Goal: Find specific page/section: Find specific page/section

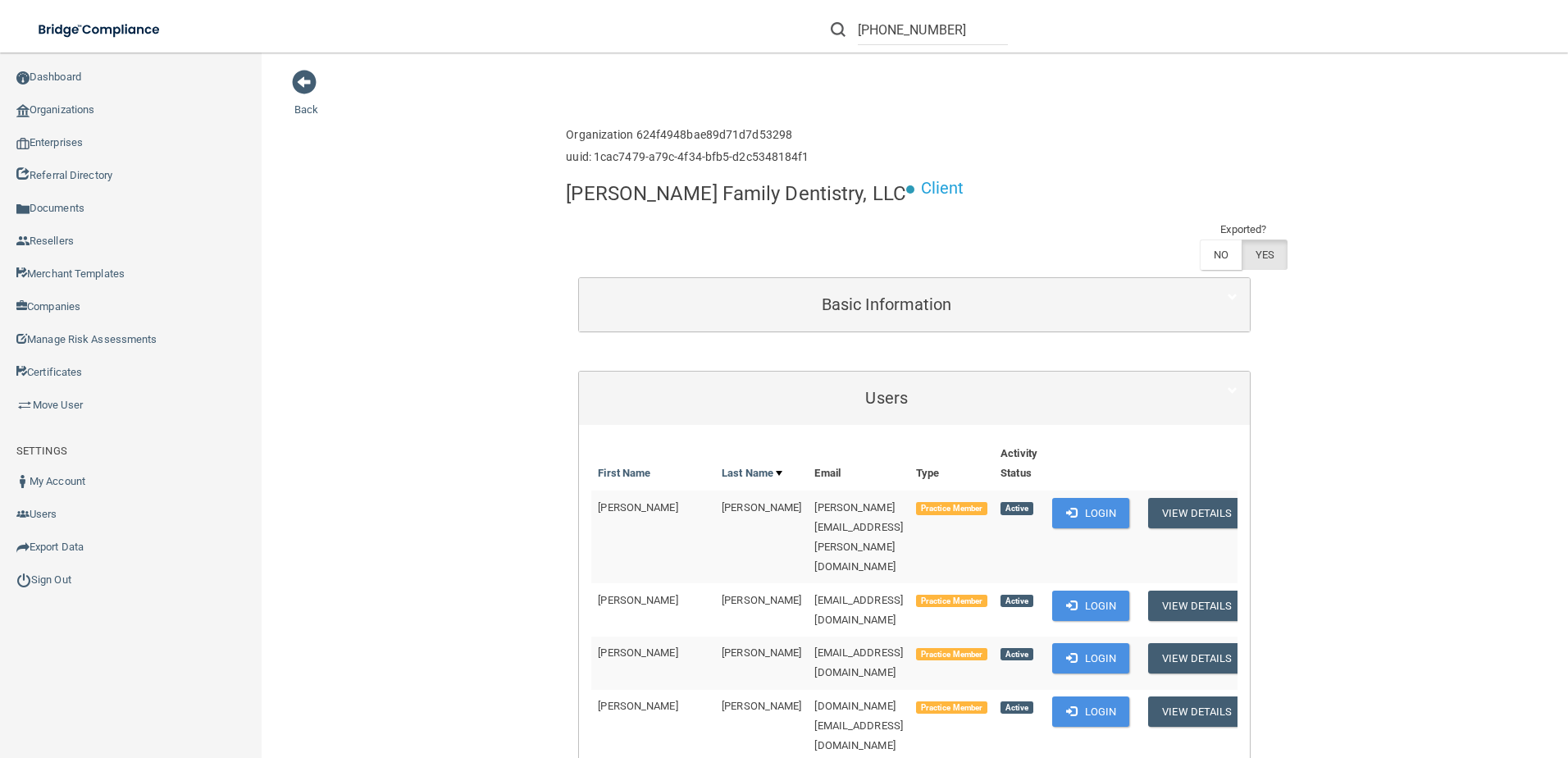
scroll to position [328, 0]
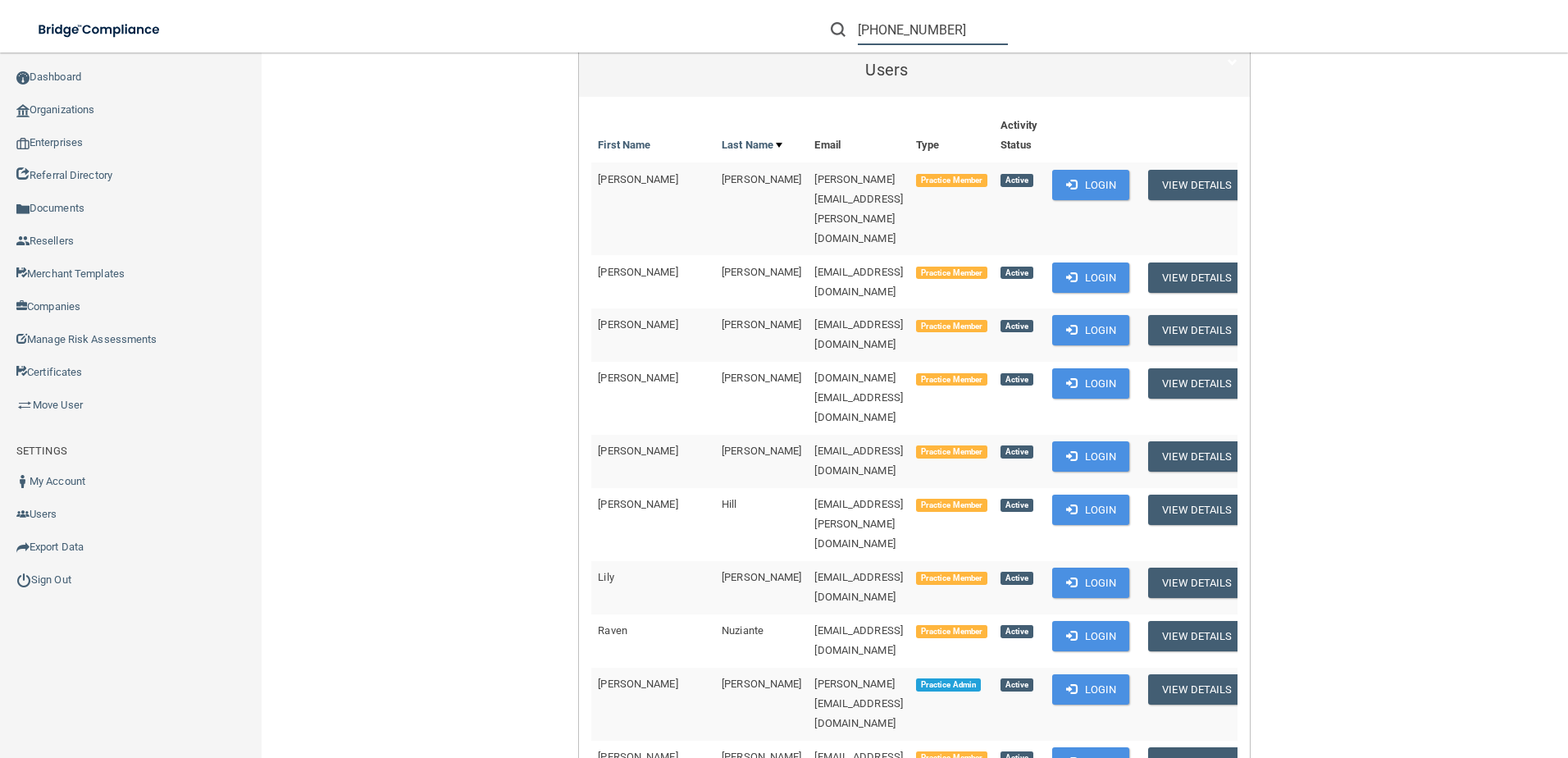
drag, startPoint x: 958, startPoint y: 30, endPoint x: 750, endPoint y: 36, distance: 208.1
click at [750, 36] on div "[PHONE_NUMBER] Manage My Enterprise Manage My Location" at bounding box center [1111, 29] width 914 height 59
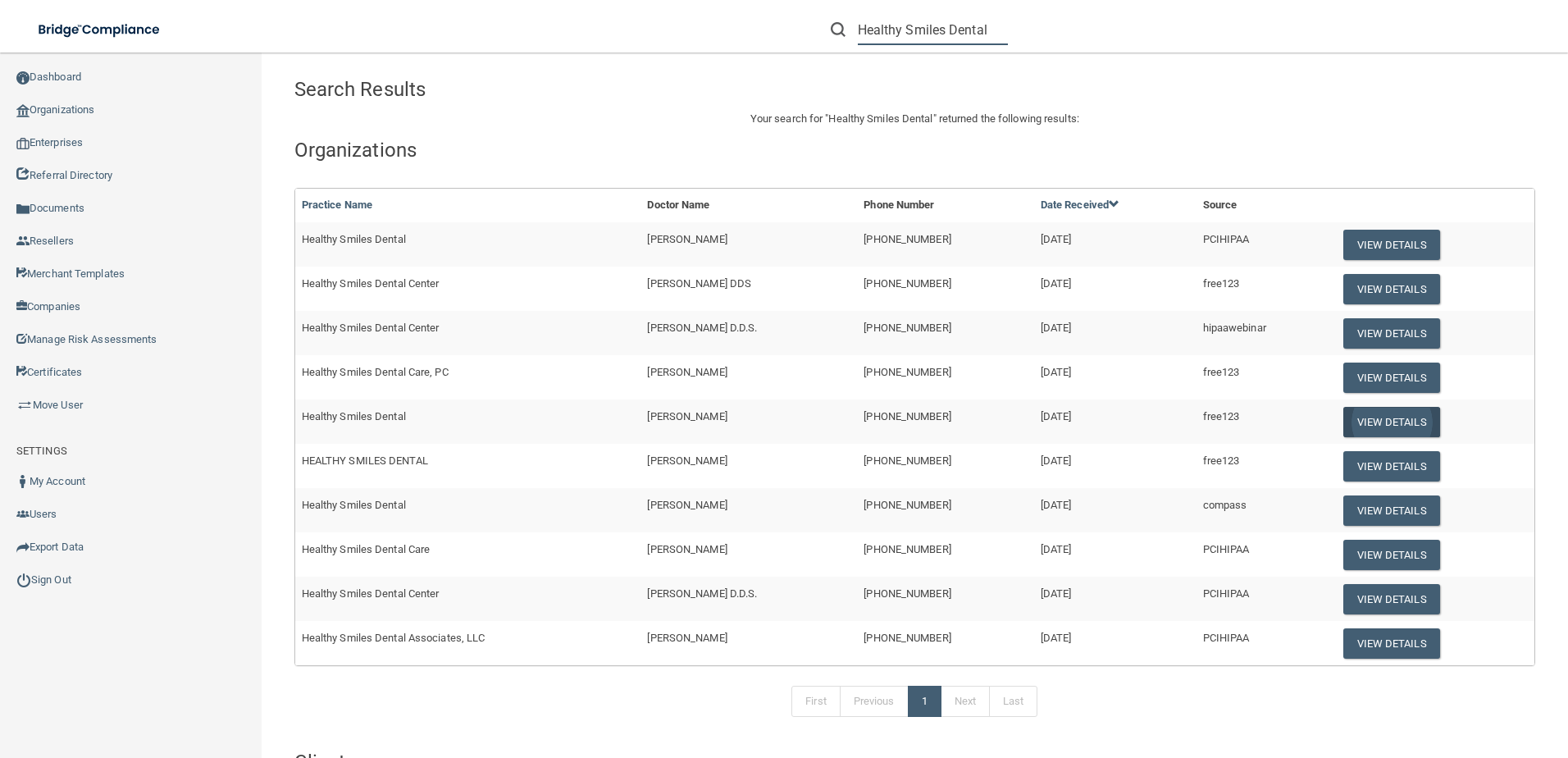
type input "Healthy Smiles Dental"
click at [1351, 416] on button "View Details" at bounding box center [1392, 422] width 97 height 31
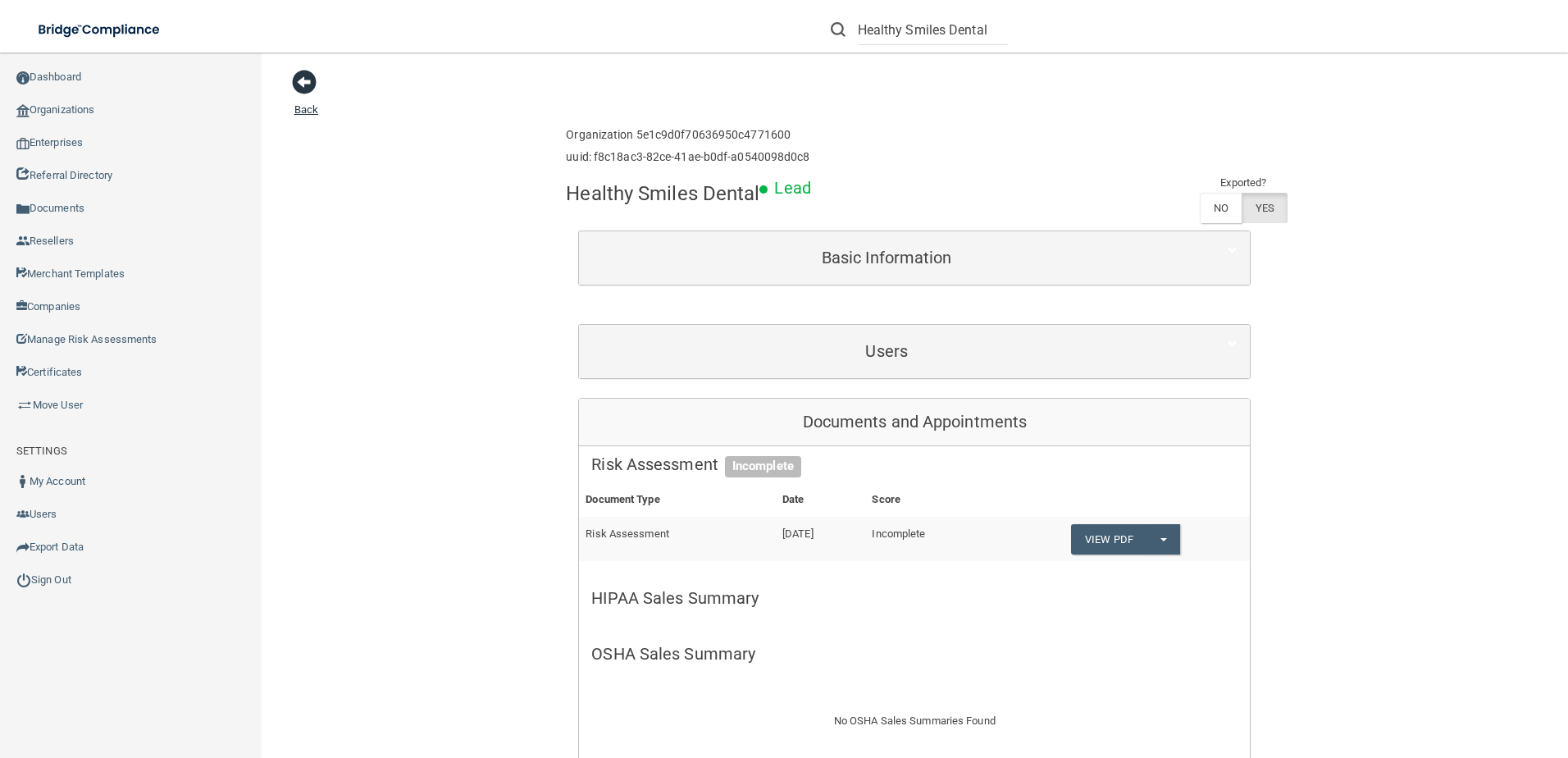
click at [306, 86] on span at bounding box center [304, 82] width 25 height 25
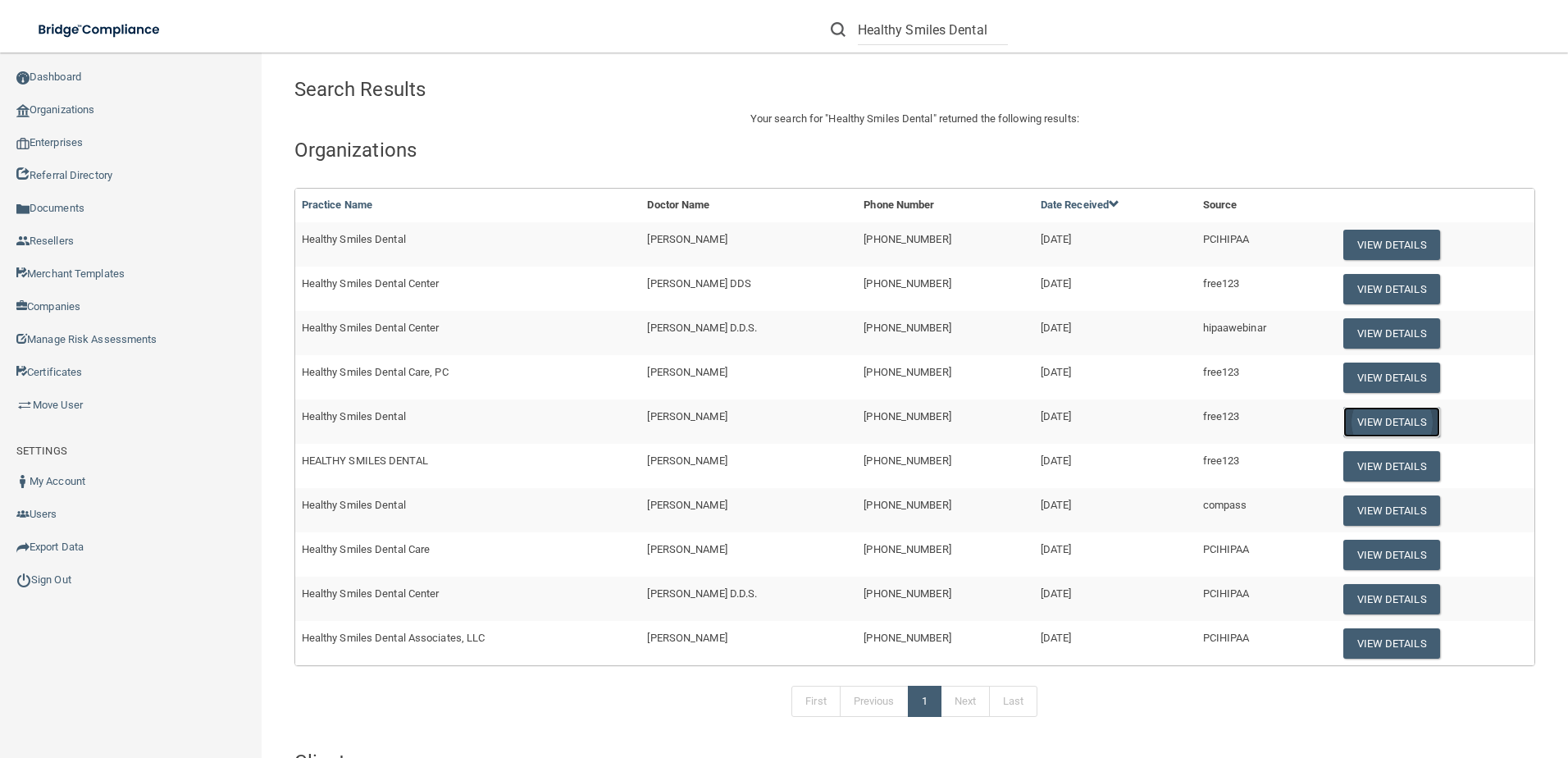
click at [1363, 410] on button "View Details" at bounding box center [1392, 422] width 97 height 31
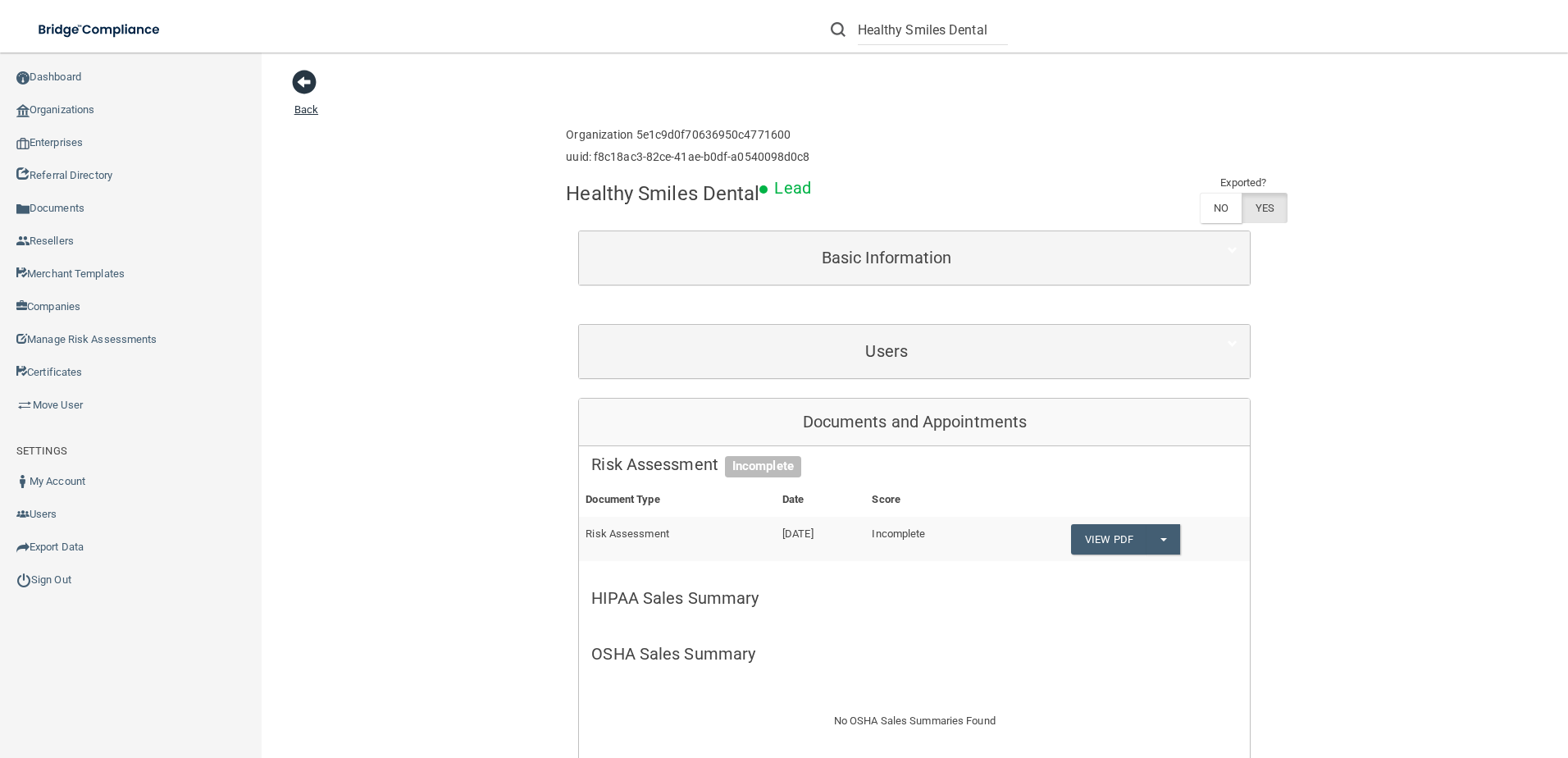
click at [305, 80] on span at bounding box center [304, 82] width 25 height 25
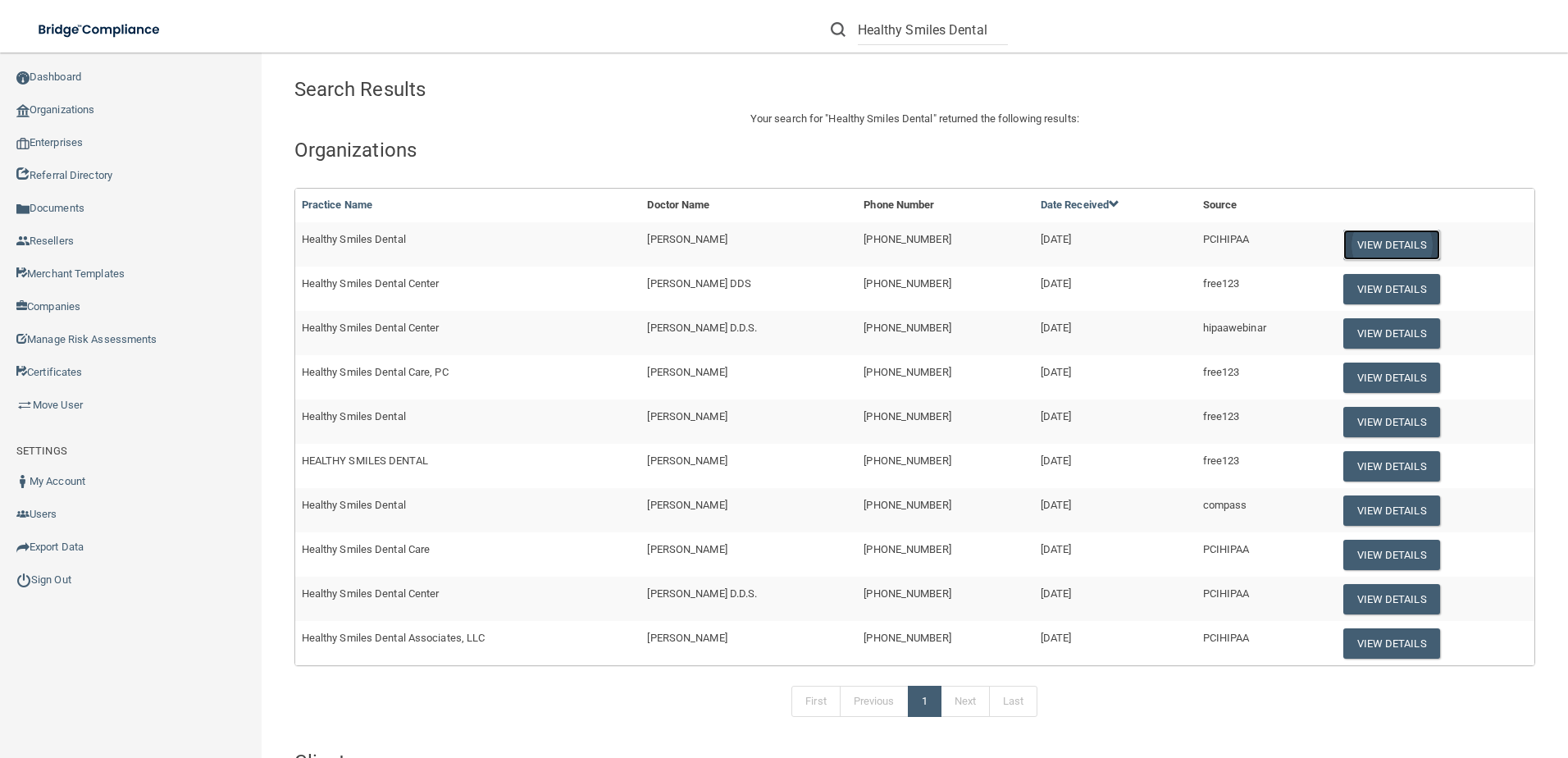
click at [1344, 242] on button "View Details" at bounding box center [1392, 244] width 97 height 31
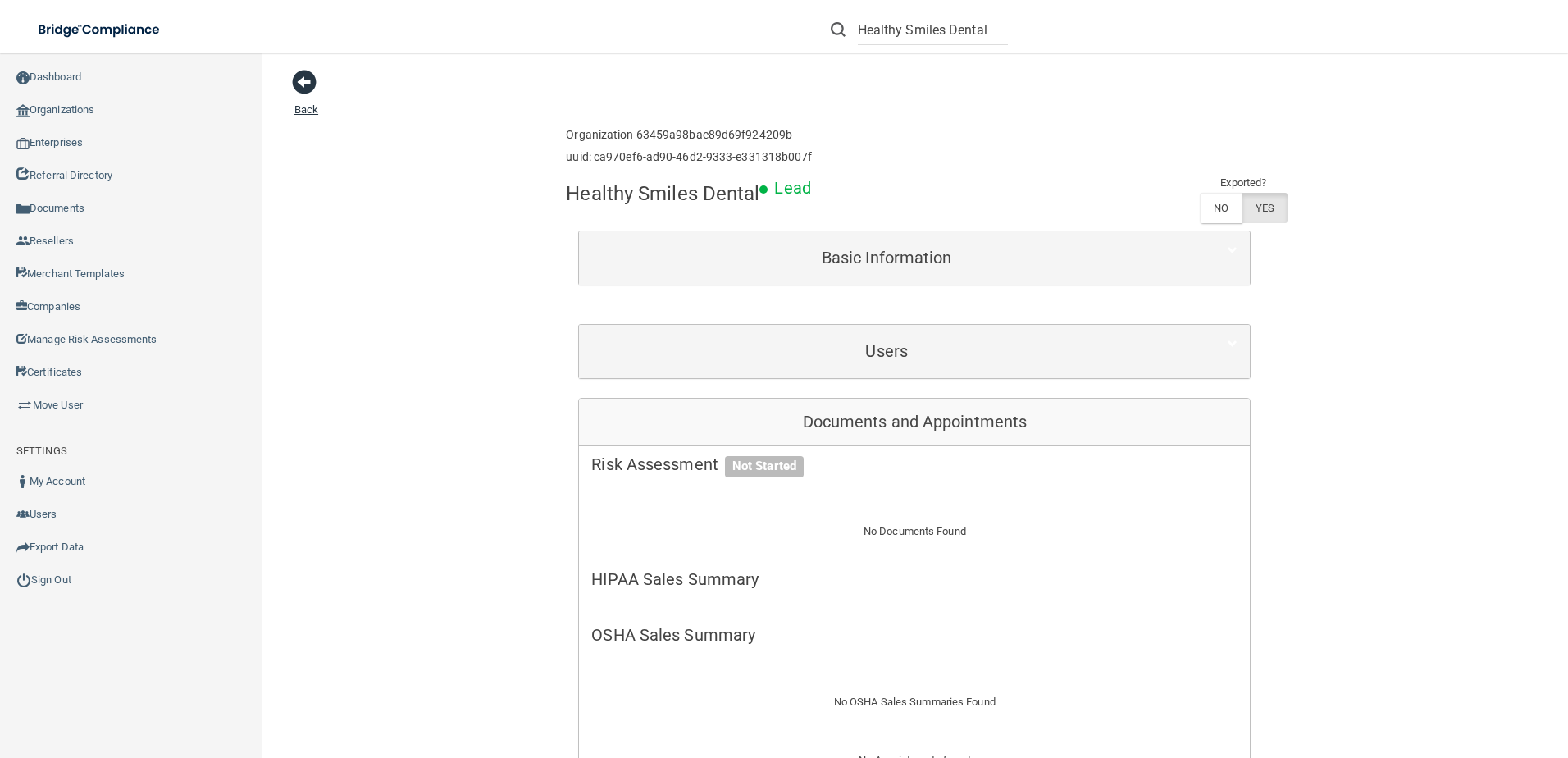
click at [300, 82] on span at bounding box center [304, 82] width 25 height 25
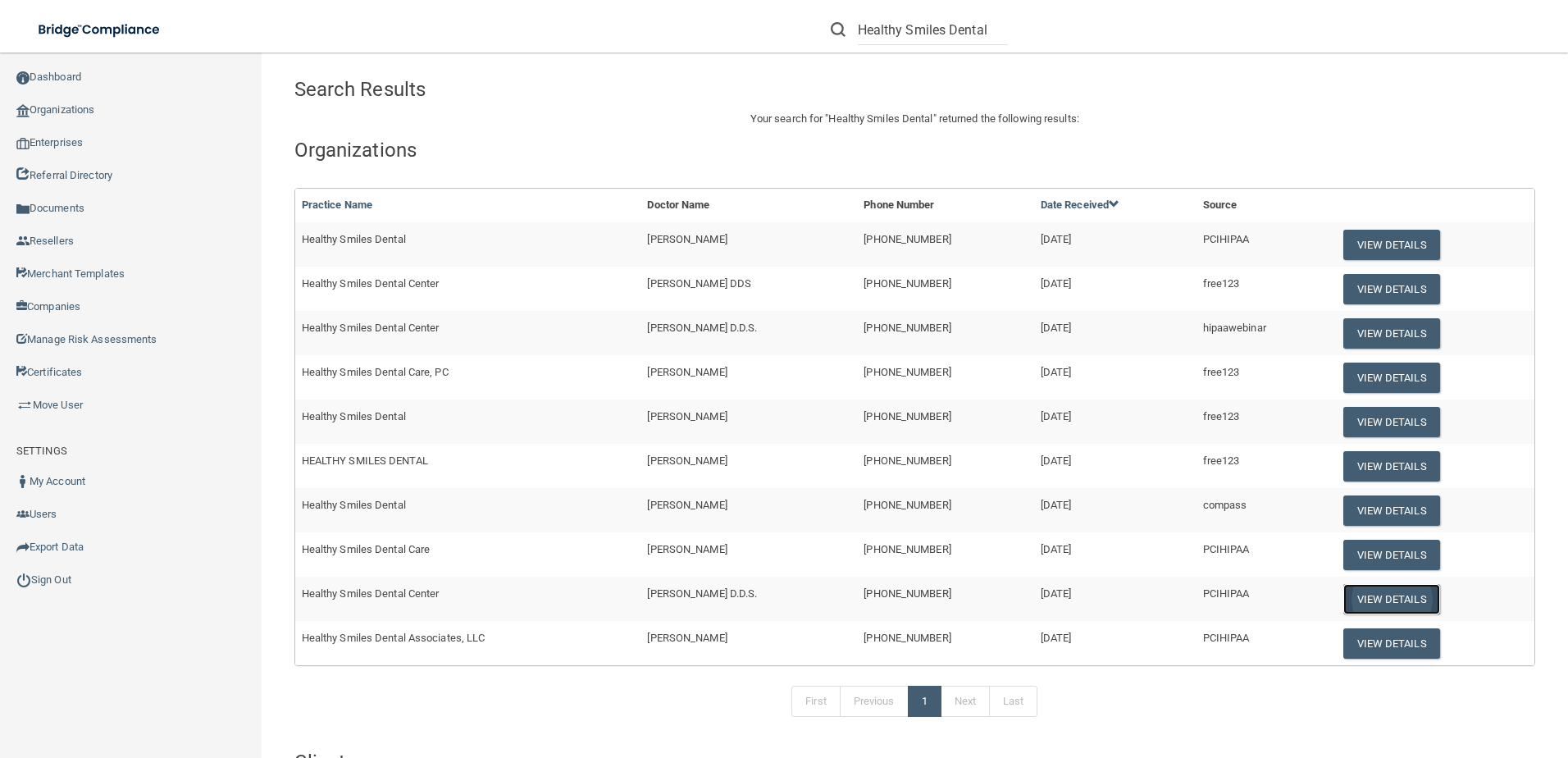
click at [1375, 592] on button "View Details" at bounding box center [1392, 599] width 97 height 31
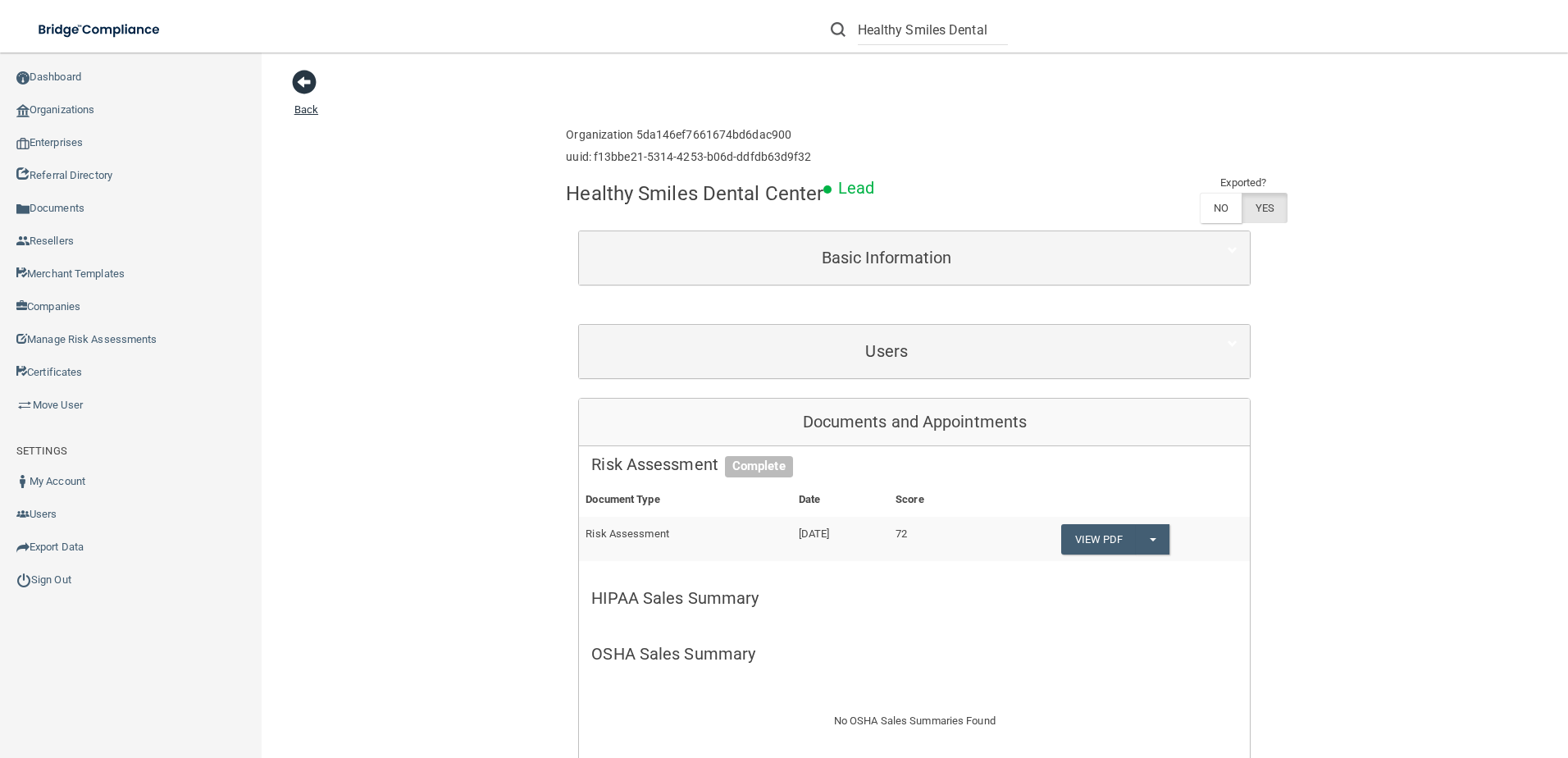
click at [314, 70] on span at bounding box center [304, 82] width 25 height 25
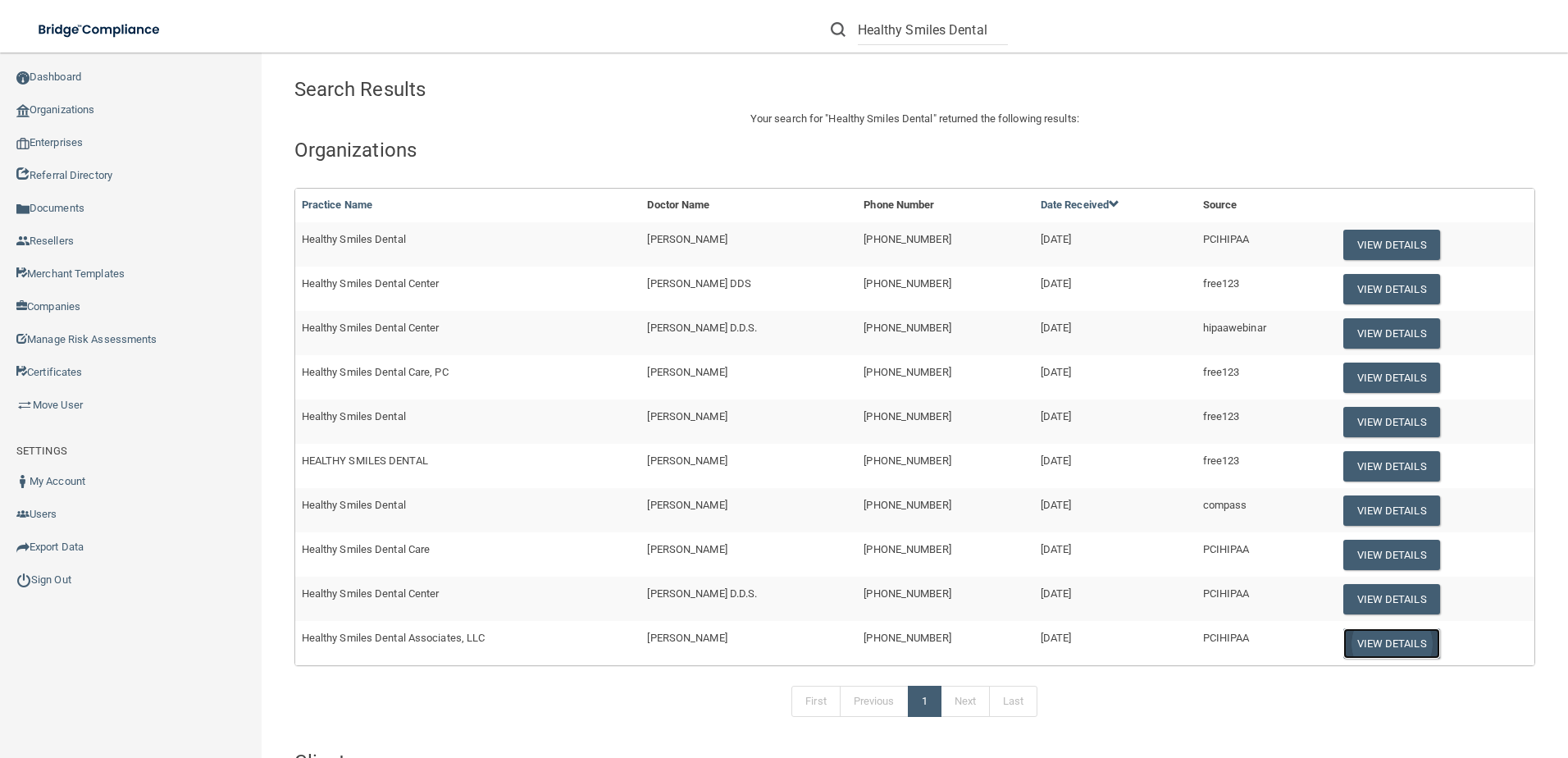
click at [1353, 646] on button "View Details" at bounding box center [1392, 643] width 97 height 31
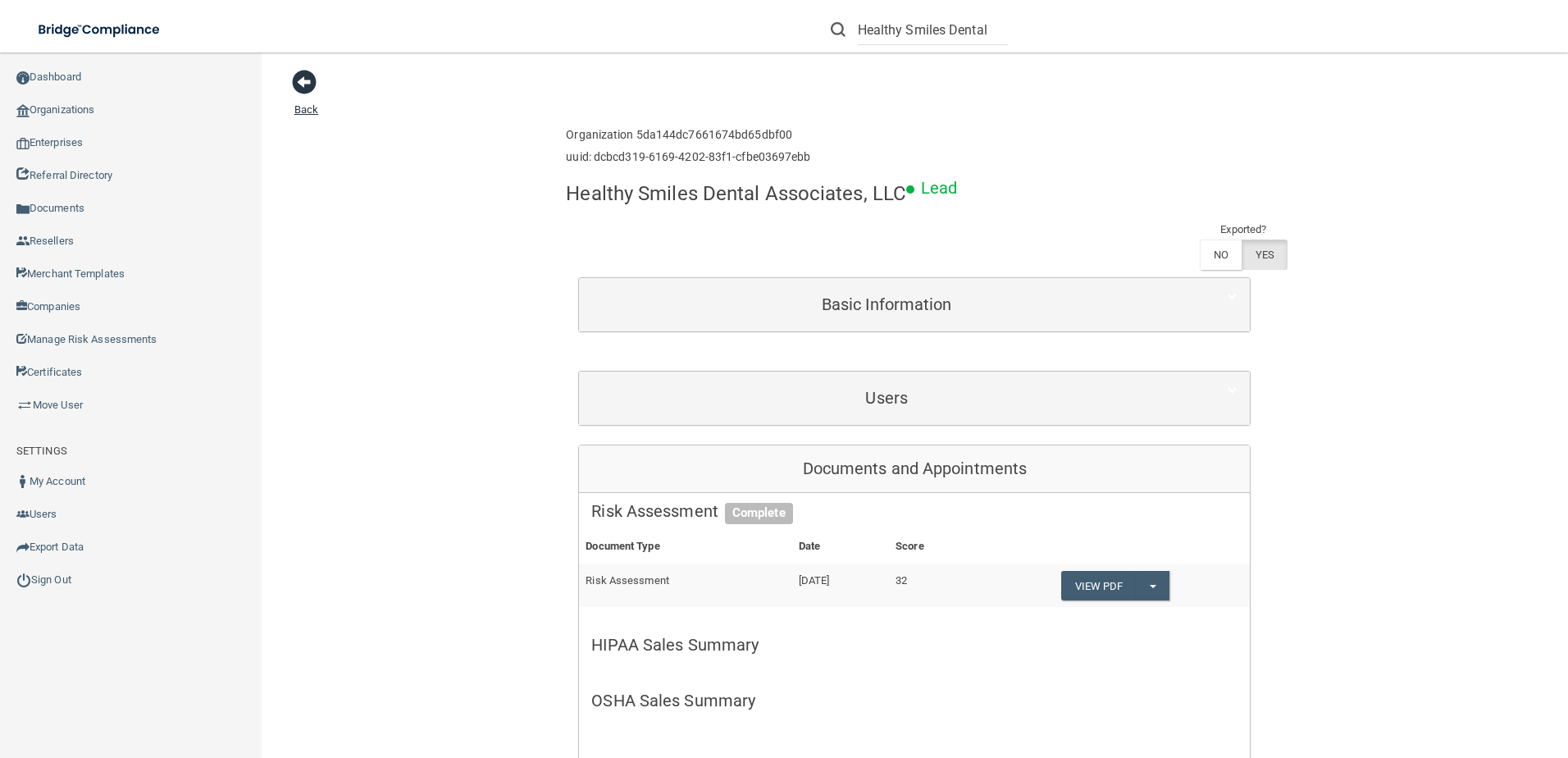
click at [316, 85] on span at bounding box center [304, 82] width 25 height 25
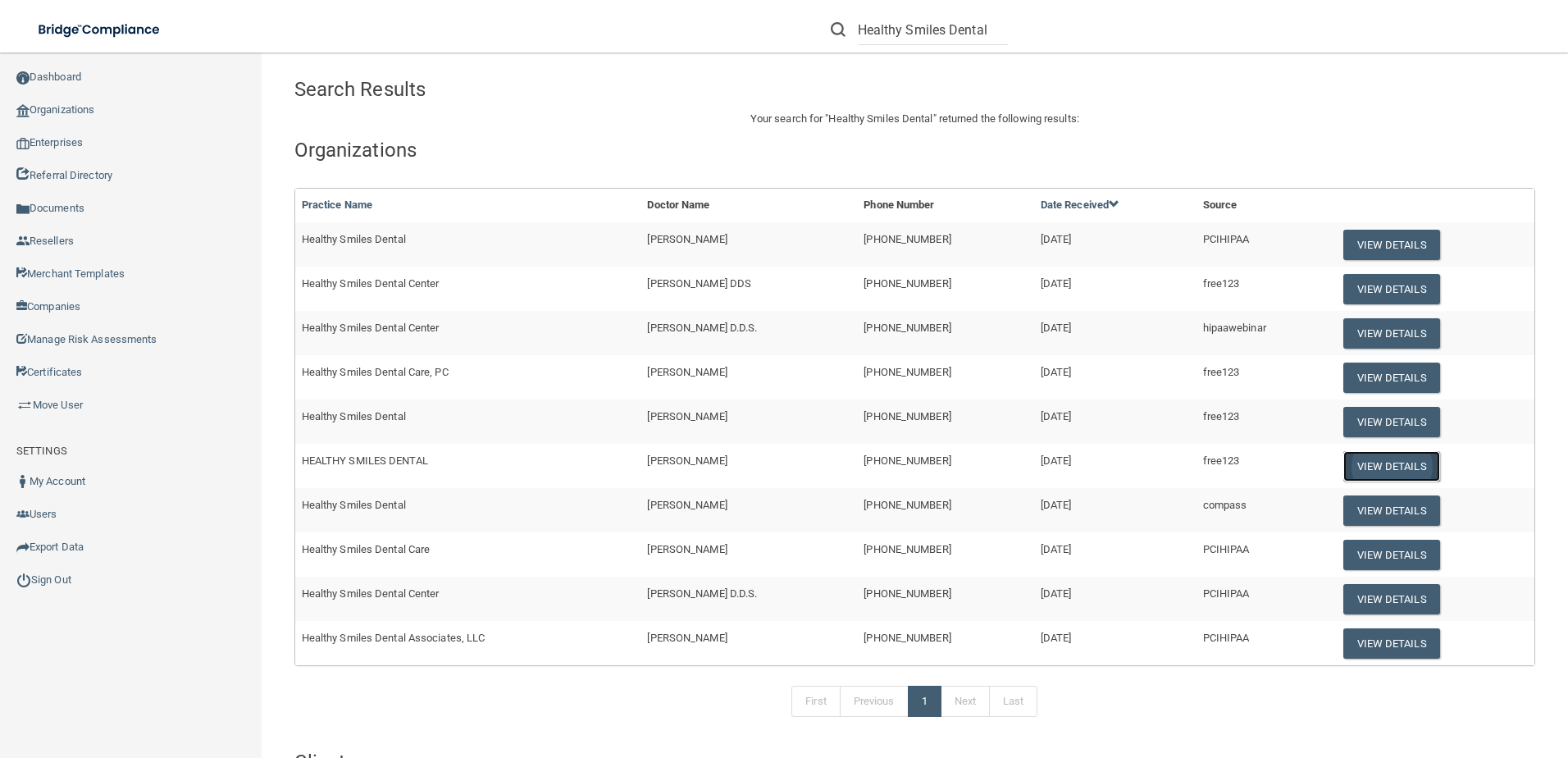
click at [1369, 454] on button "View Details" at bounding box center [1392, 466] width 97 height 31
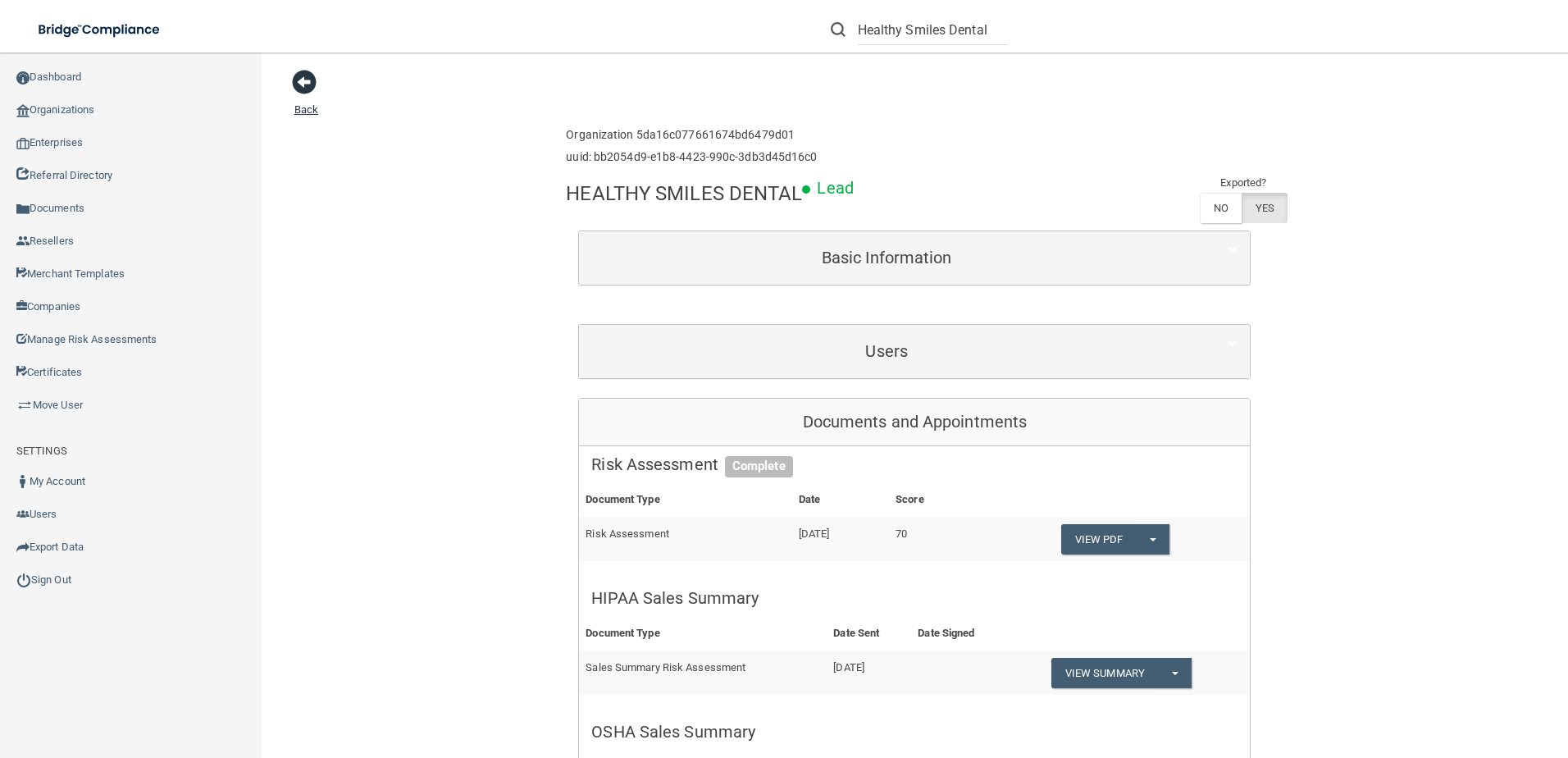
click at [302, 83] on span at bounding box center [304, 82] width 25 height 25
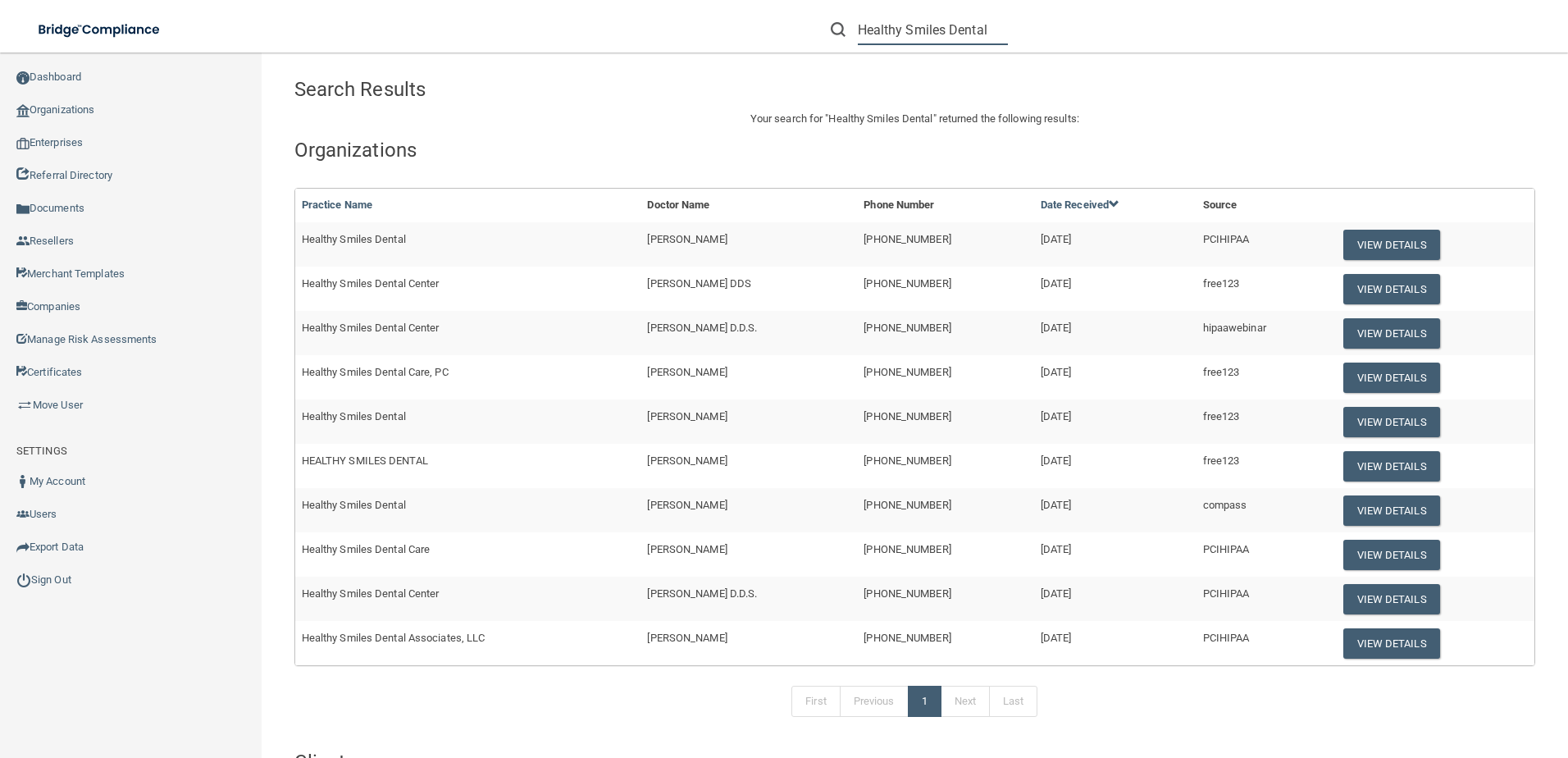
drag, startPoint x: 858, startPoint y: 25, endPoint x: 1039, endPoint y: 36, distance: 181.3
click at [1039, 36] on div "Healthy Smiles Dental" at bounding box center [1111, 29] width 610 height 59
paste input "Pennsauken Family Dental"
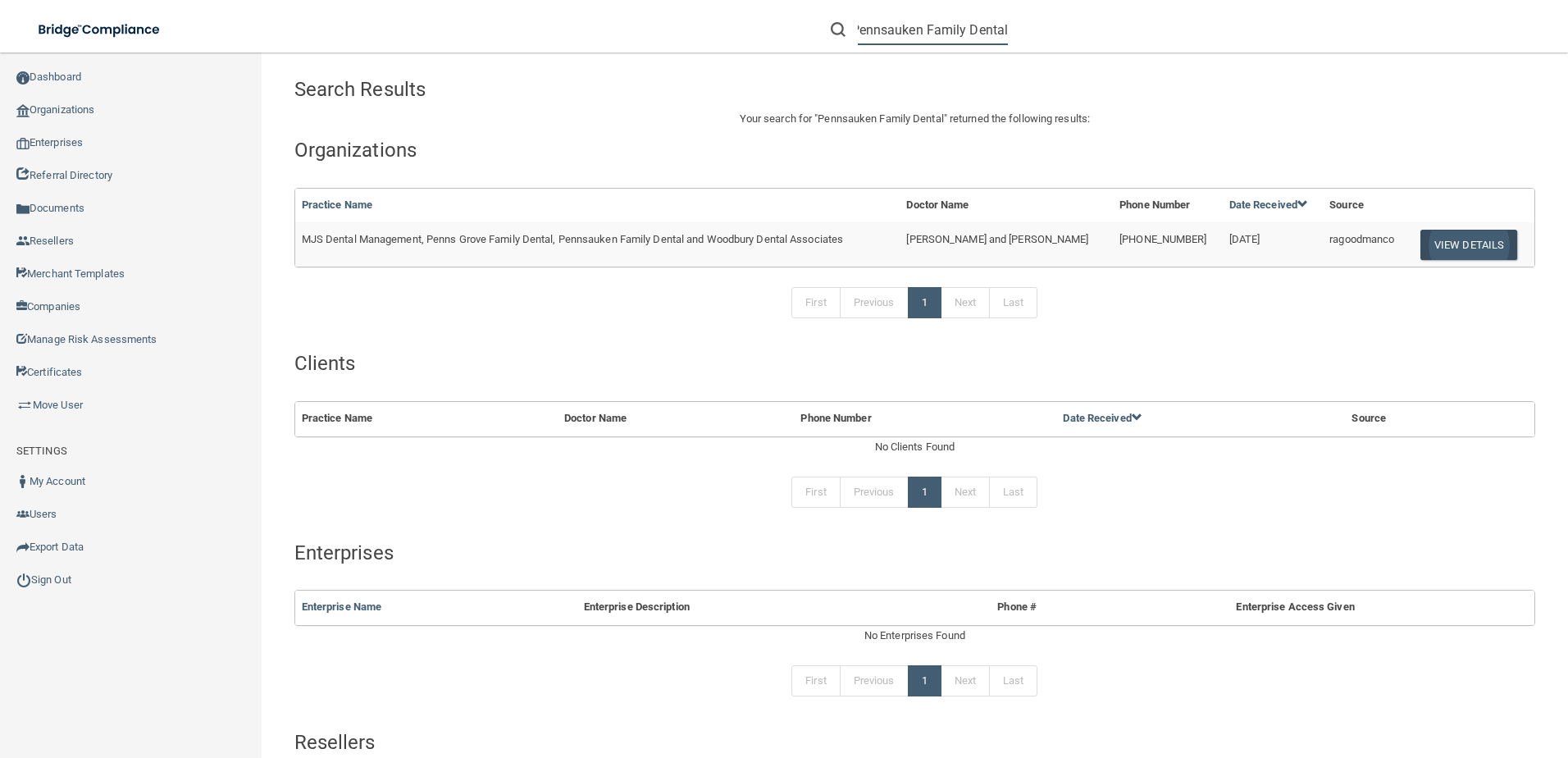
type input "Pennsauken Family Dental"
click at [1432, 248] on button "View Details" at bounding box center [1469, 244] width 97 height 31
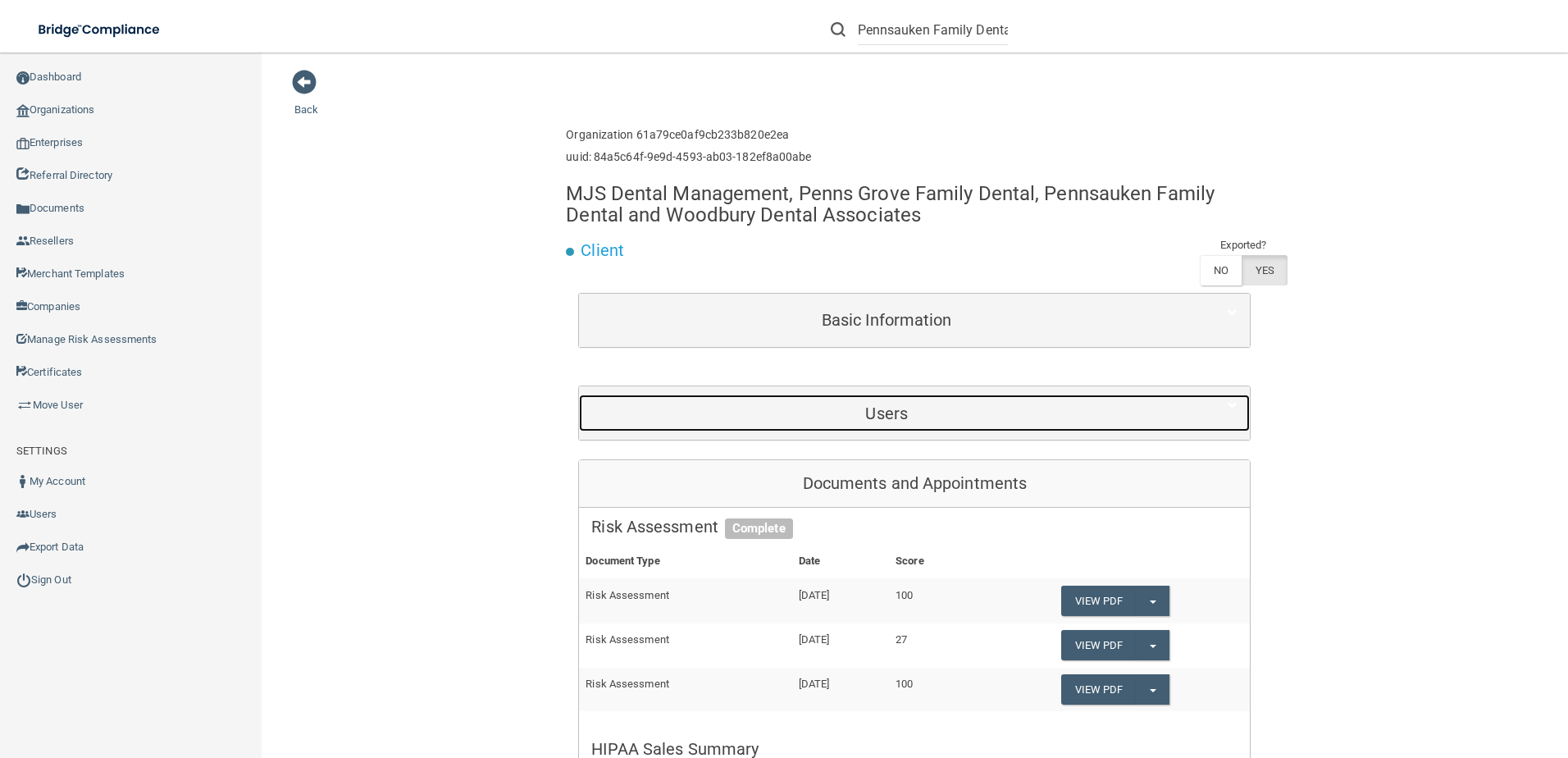
click at [895, 407] on h5 "Users" at bounding box center [886, 413] width 591 height 18
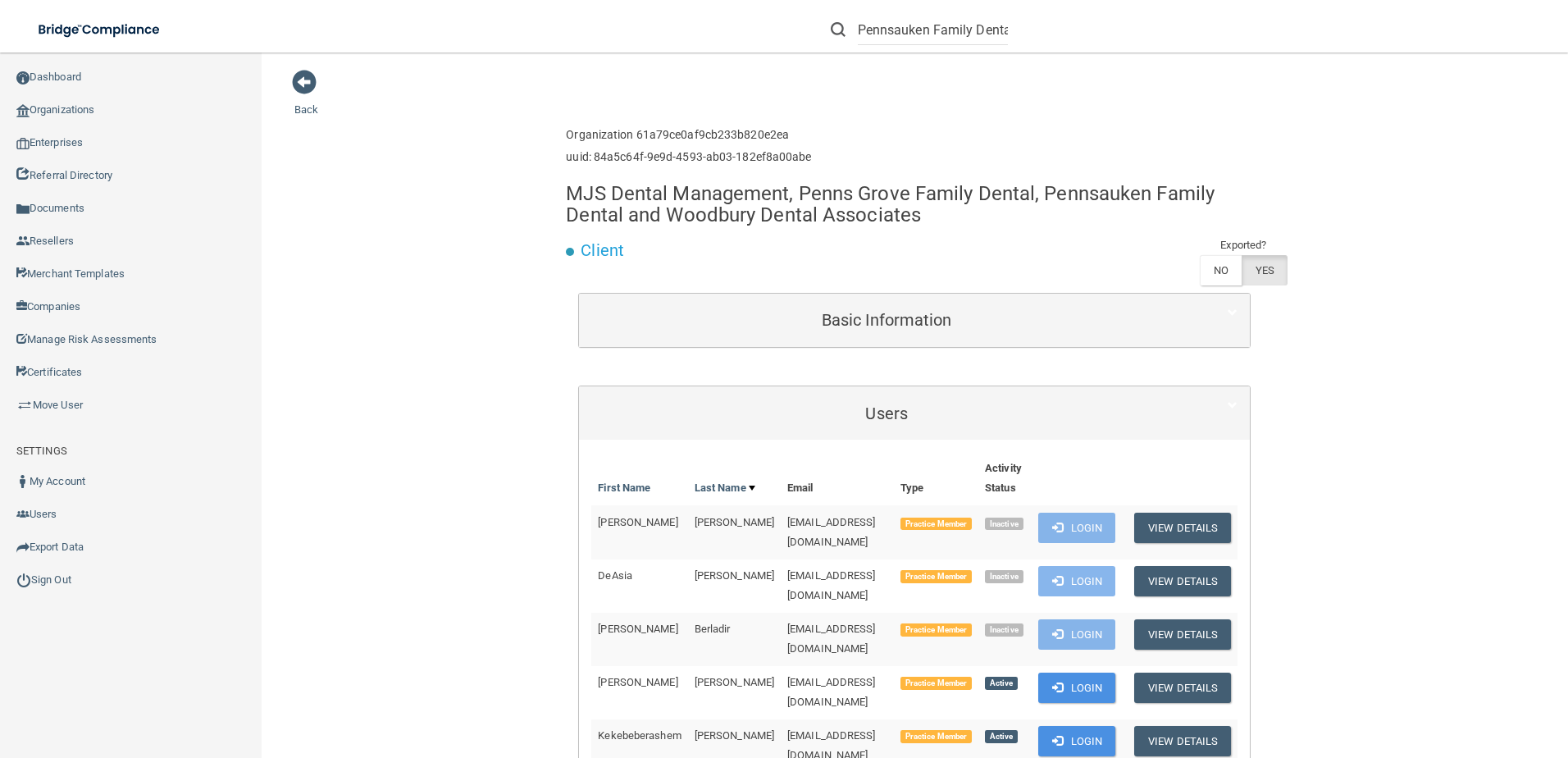
drag, startPoint x: 974, startPoint y: 219, endPoint x: 535, endPoint y: 187, distance: 440.2
copy h4 "MJS Dental Management, Penns Grove Family Dental, Pennsauken Family Dental and …"
drag, startPoint x: 857, startPoint y: 27, endPoint x: 1056, endPoint y: 35, distance: 199.2
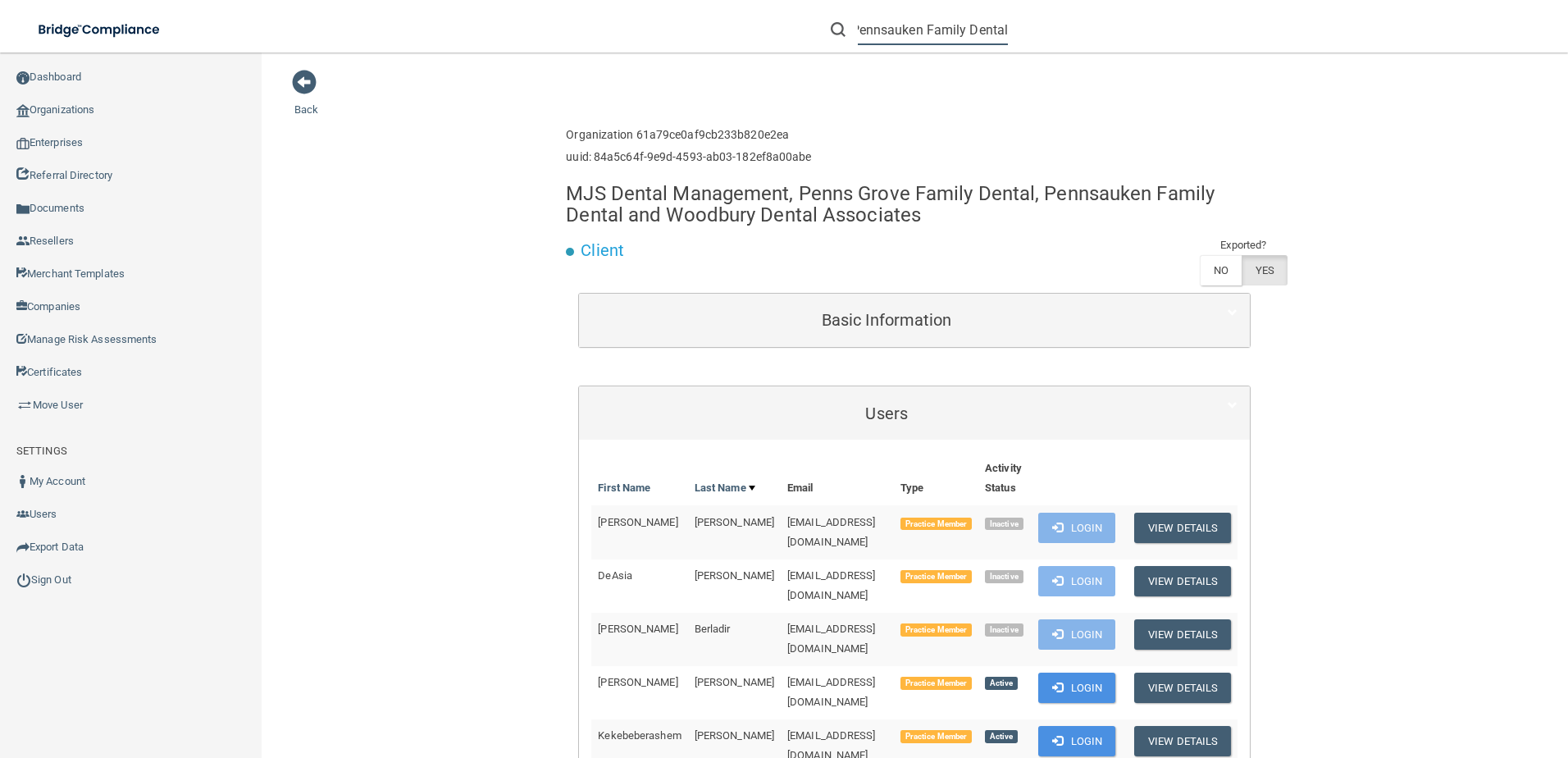
click at [1056, 35] on div "Pennsauken Family Dental" at bounding box center [1111, 29] width 610 height 59
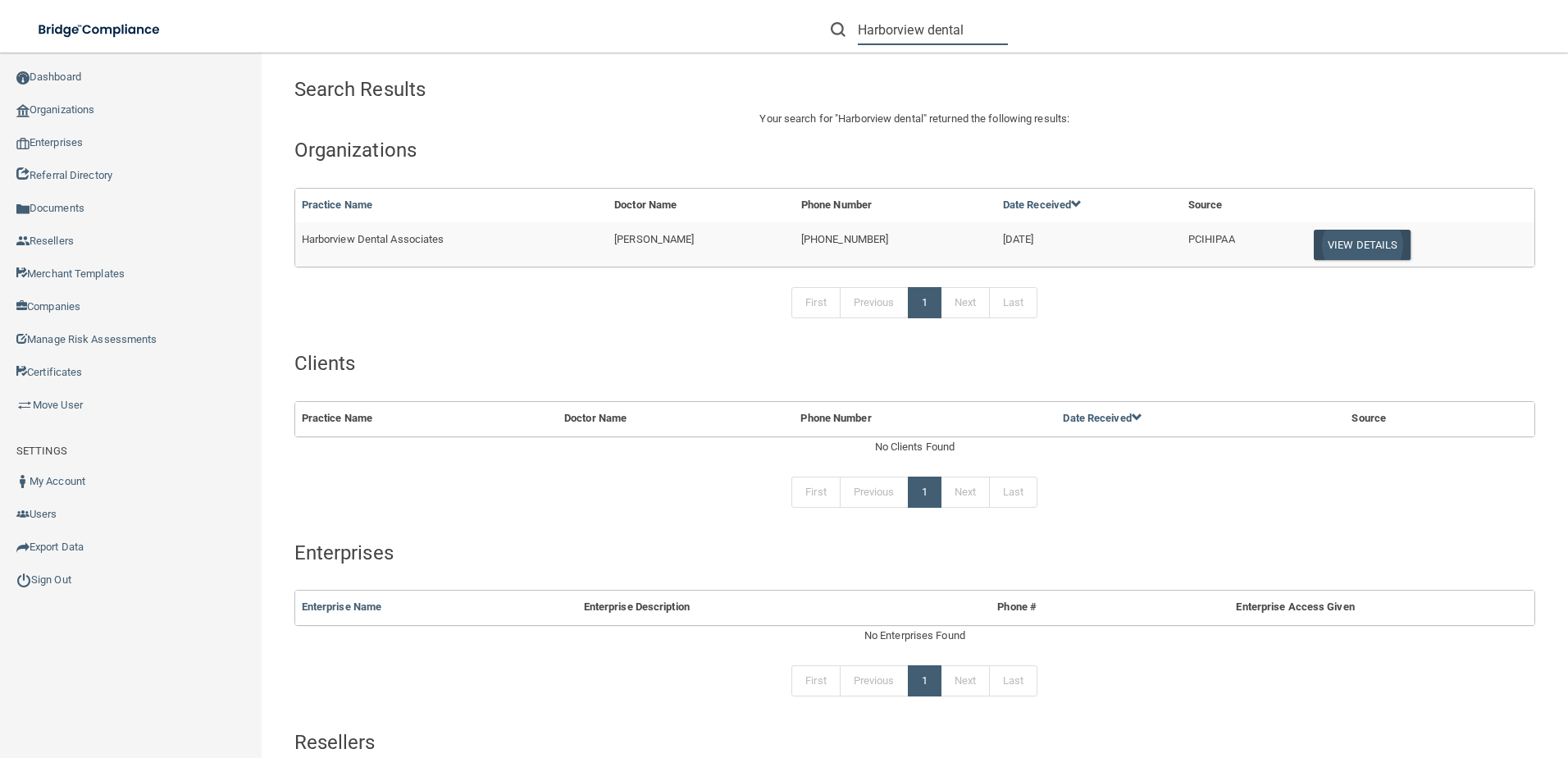
type input "Harborview dental"
click at [1371, 239] on button "View Details" at bounding box center [1362, 244] width 97 height 31
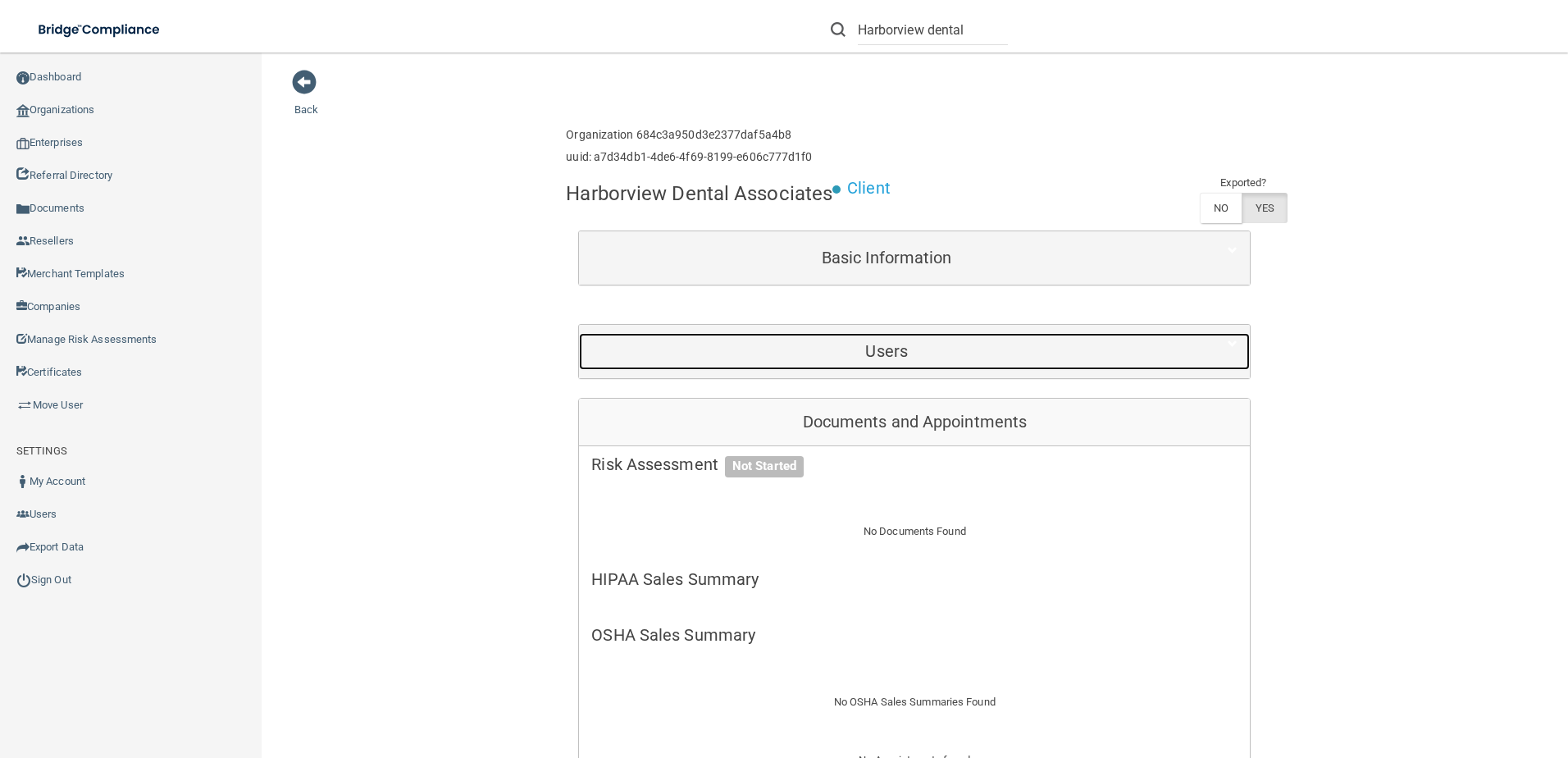
click at [852, 349] on h5 "Users" at bounding box center [886, 351] width 591 height 18
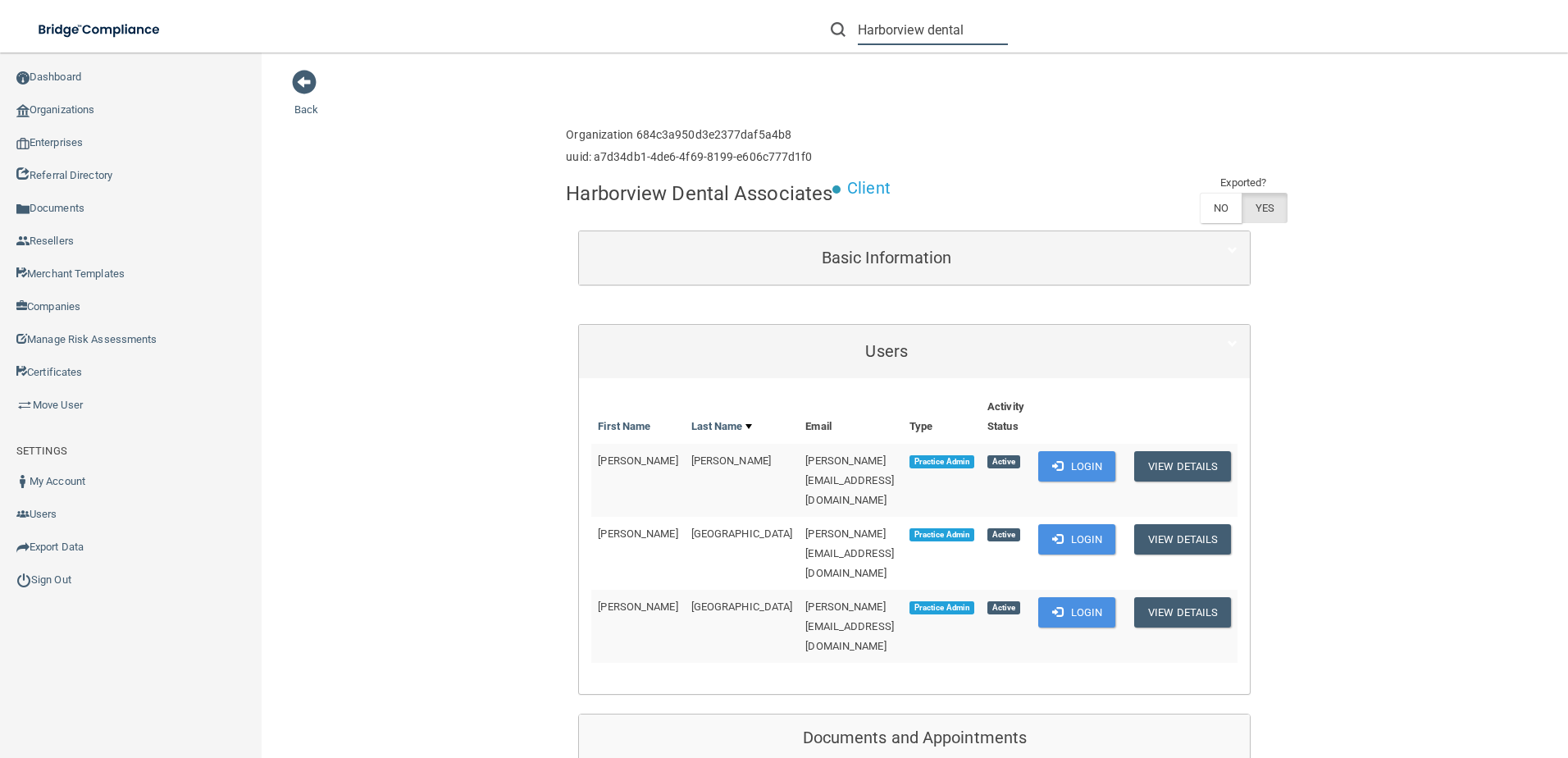
click at [979, 31] on input "Harborview dental" at bounding box center [933, 30] width 150 height 31
drag, startPoint x: 979, startPoint y: 31, endPoint x: 865, endPoint y: 41, distance: 114.4
click at [865, 41] on input "Harborview dental" at bounding box center [933, 30] width 150 height 31
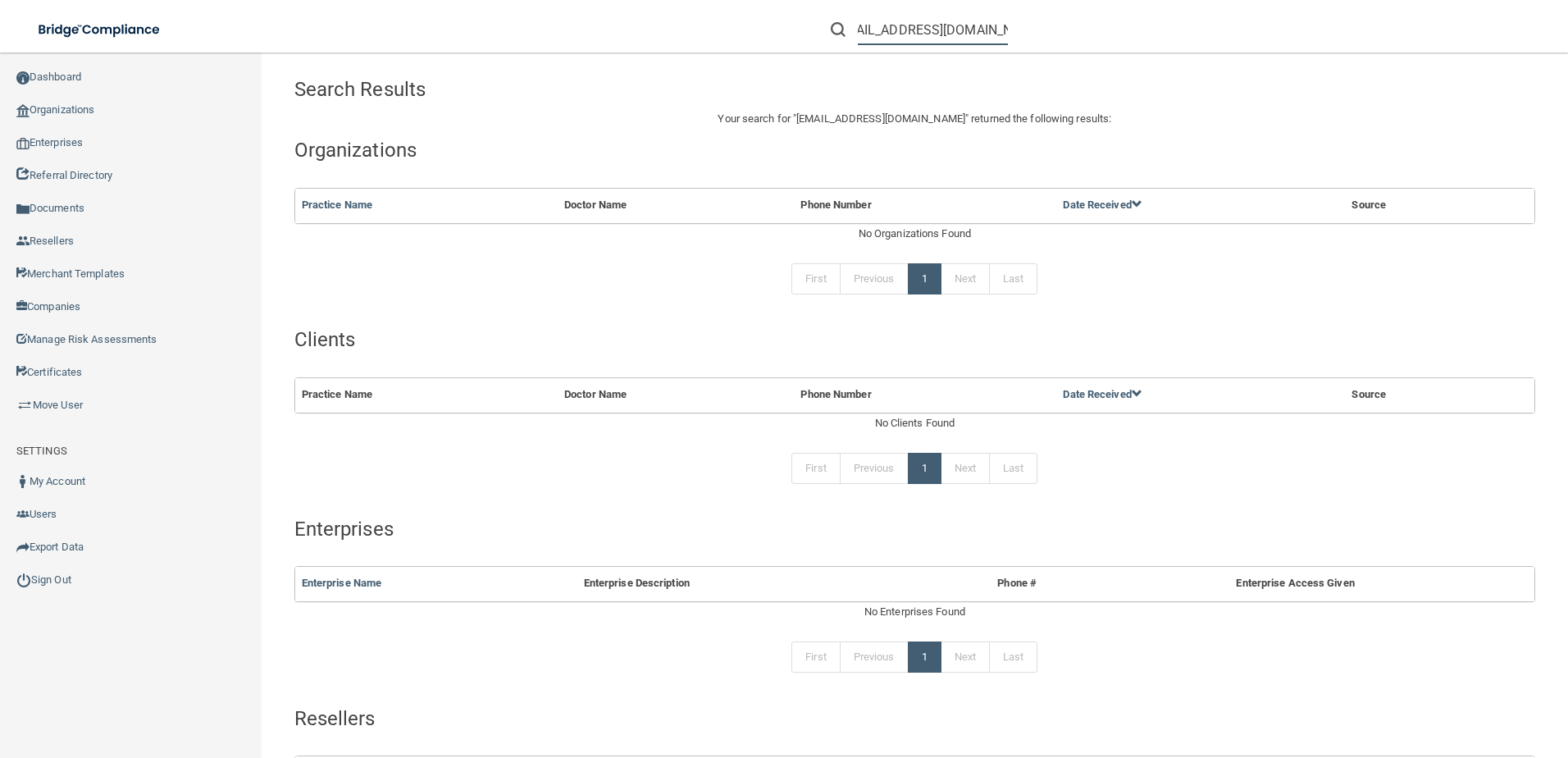
click at [917, 38] on input "[EMAIL_ADDRESS][DOMAIN_NAME]" at bounding box center [933, 30] width 150 height 31
drag, startPoint x: 939, startPoint y: 31, endPoint x: 1093, endPoint y: 31, distance: 154.0
click at [1093, 31] on div "[EMAIL_ADDRESS][DOMAIN_NAME]" at bounding box center [1111, 29] width 610 height 59
type input "silvan.garfunkel@"
click at [976, 33] on input "silvan.garfunkel@" at bounding box center [933, 30] width 150 height 31
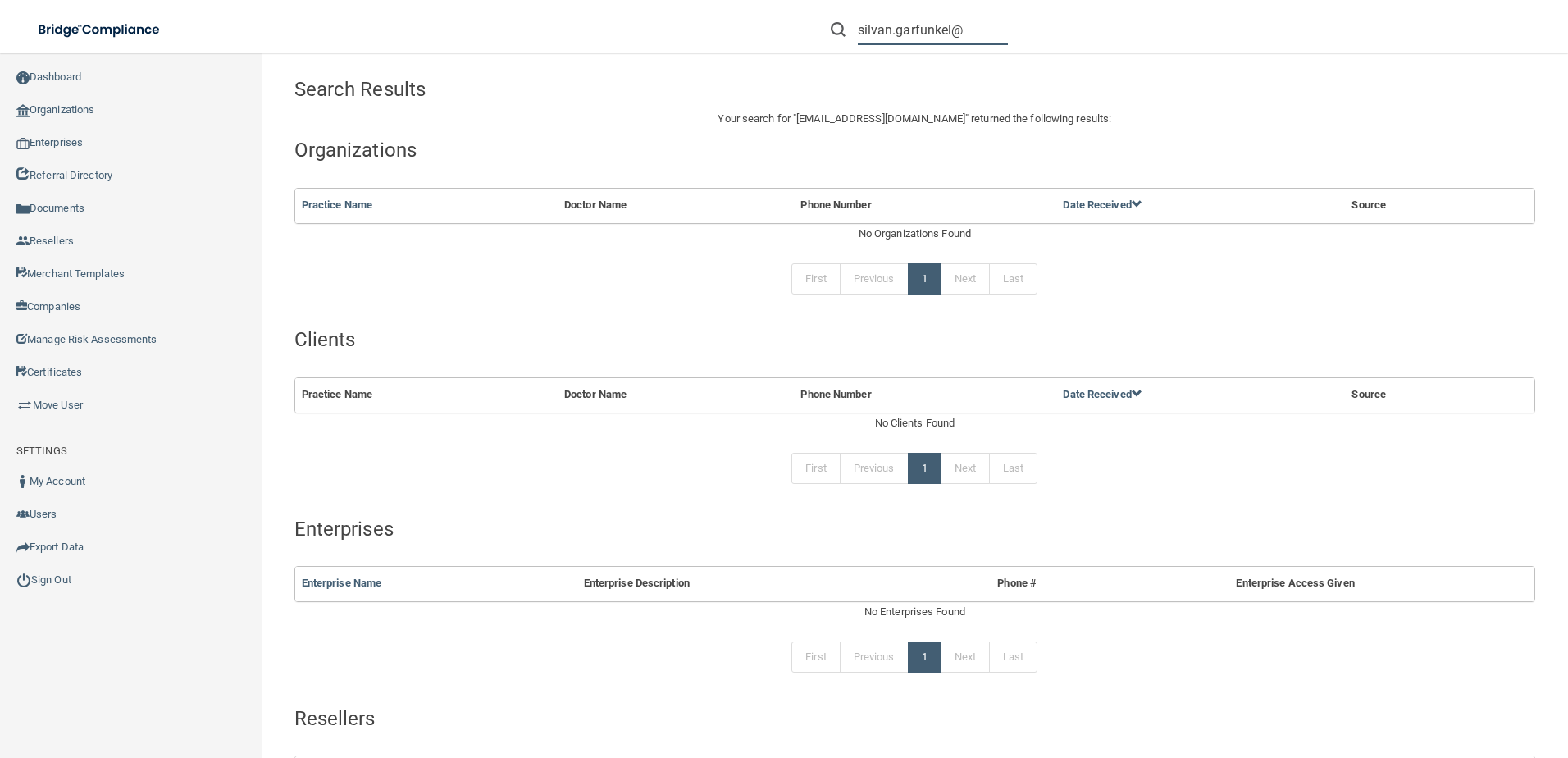
drag, startPoint x: 976, startPoint y: 33, endPoint x: 754, endPoint y: 24, distance: 222.2
click at [754, 24] on div "silvan.garfunkel@ Manage My Enterprise Manage My Location" at bounding box center [1111, 29] width 914 height 59
drag, startPoint x: 898, startPoint y: 30, endPoint x: 1178, endPoint y: 7, distance: 280.9
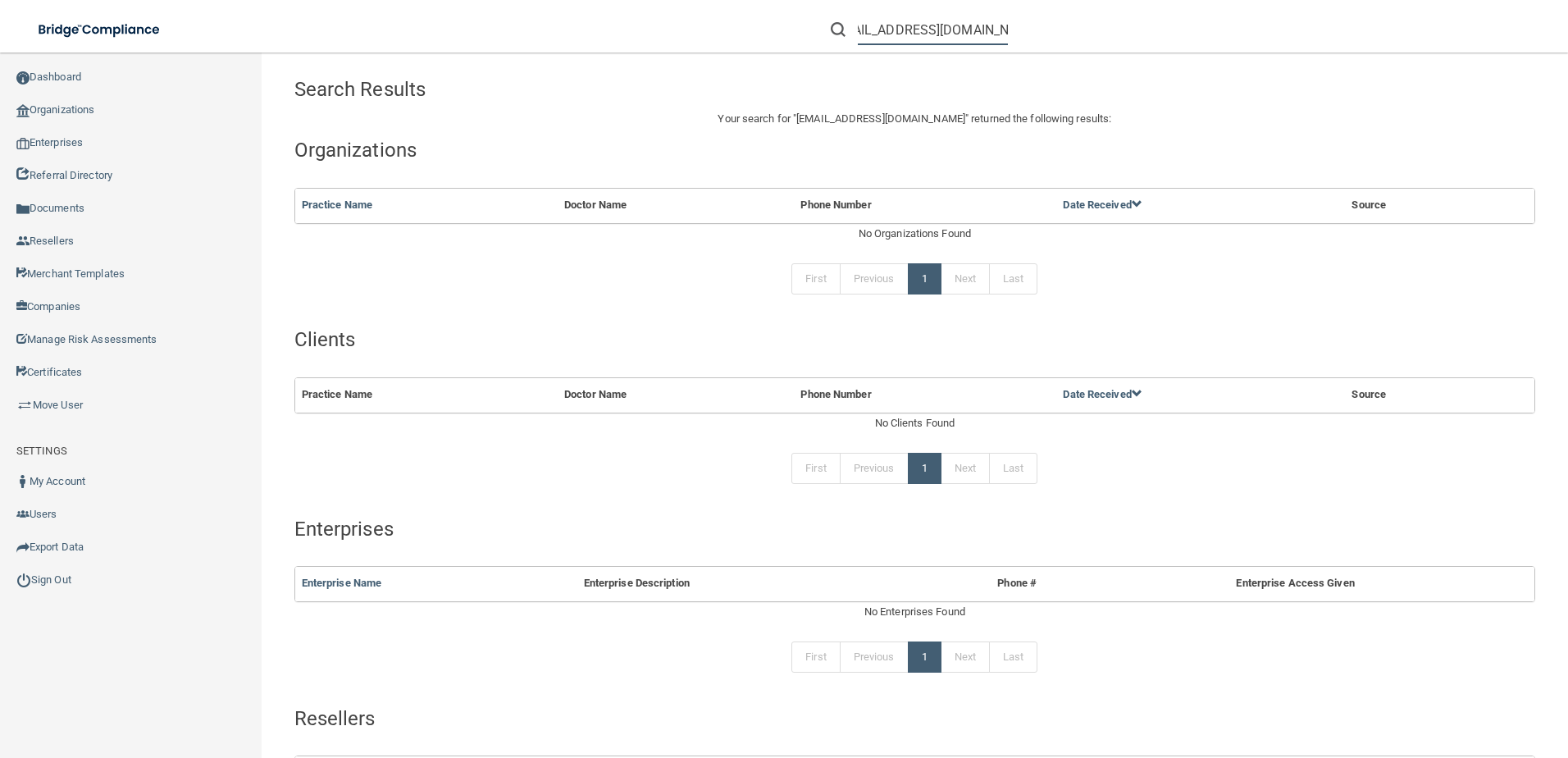
click at [1182, 6] on div "[EMAIL_ADDRESS][DOMAIN_NAME]" at bounding box center [1111, 29] width 610 height 59
click at [870, 32] on input "[EMAIL_ADDRESS][DOMAIN_NAME]" at bounding box center [933, 30] width 150 height 31
type input "[EMAIL_ADDRESS][DOMAIN_NAME]"
drag, startPoint x: 859, startPoint y: 27, endPoint x: 1022, endPoint y: 31, distance: 163.0
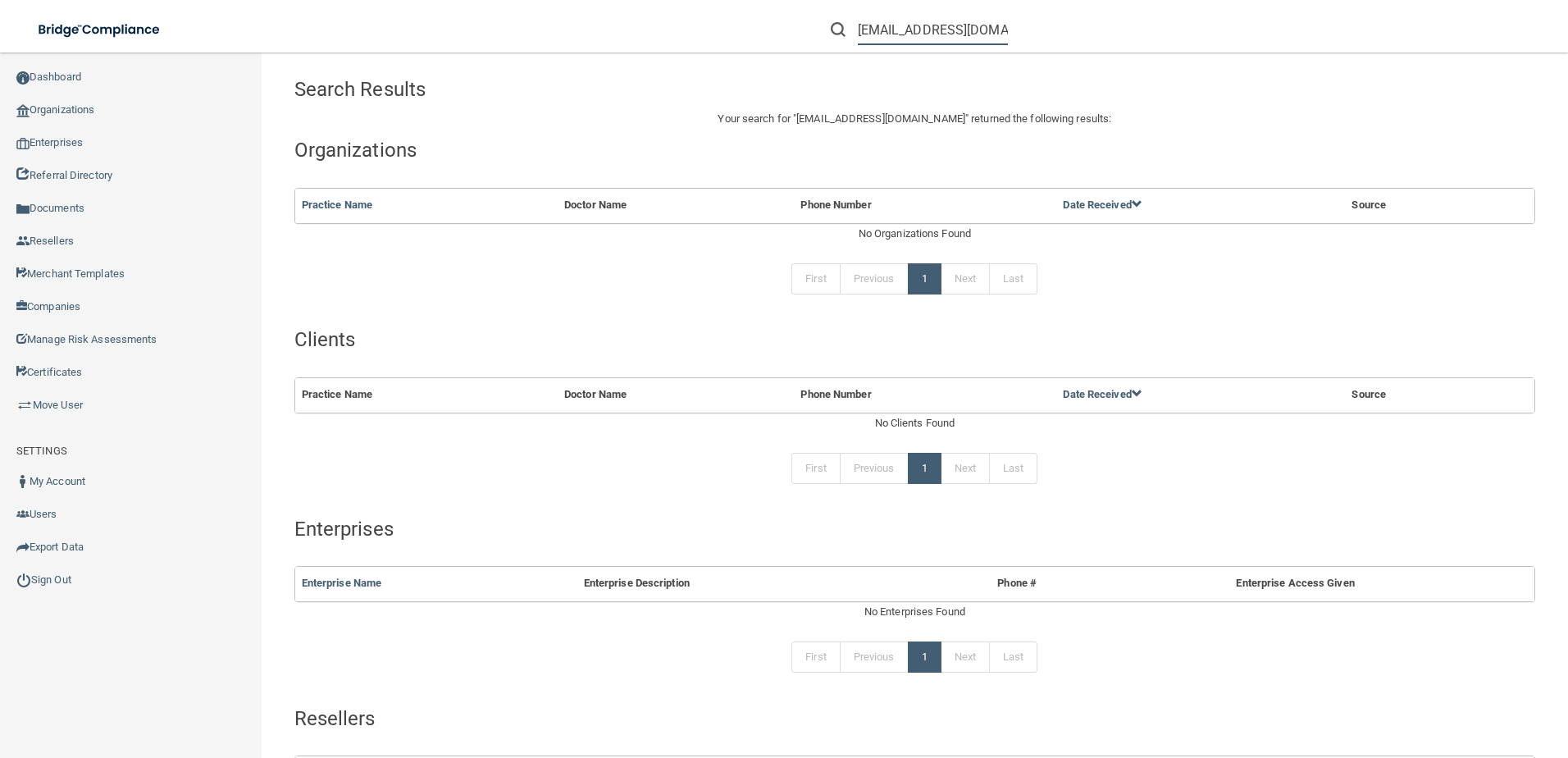
click at [1022, 31] on div "[EMAIL_ADDRESS][DOMAIN_NAME]" at bounding box center [1111, 29] width 610 height 59
click at [924, 39] on input "text" at bounding box center [933, 30] width 150 height 31
click at [887, 31] on input "[EMAIL_ADDRESS][DOMAIN_NAME]" at bounding box center [933, 30] width 150 height 31
click at [899, 31] on input "[EMAIL_ADDRESS][DOMAIN_NAME]" at bounding box center [933, 30] width 150 height 31
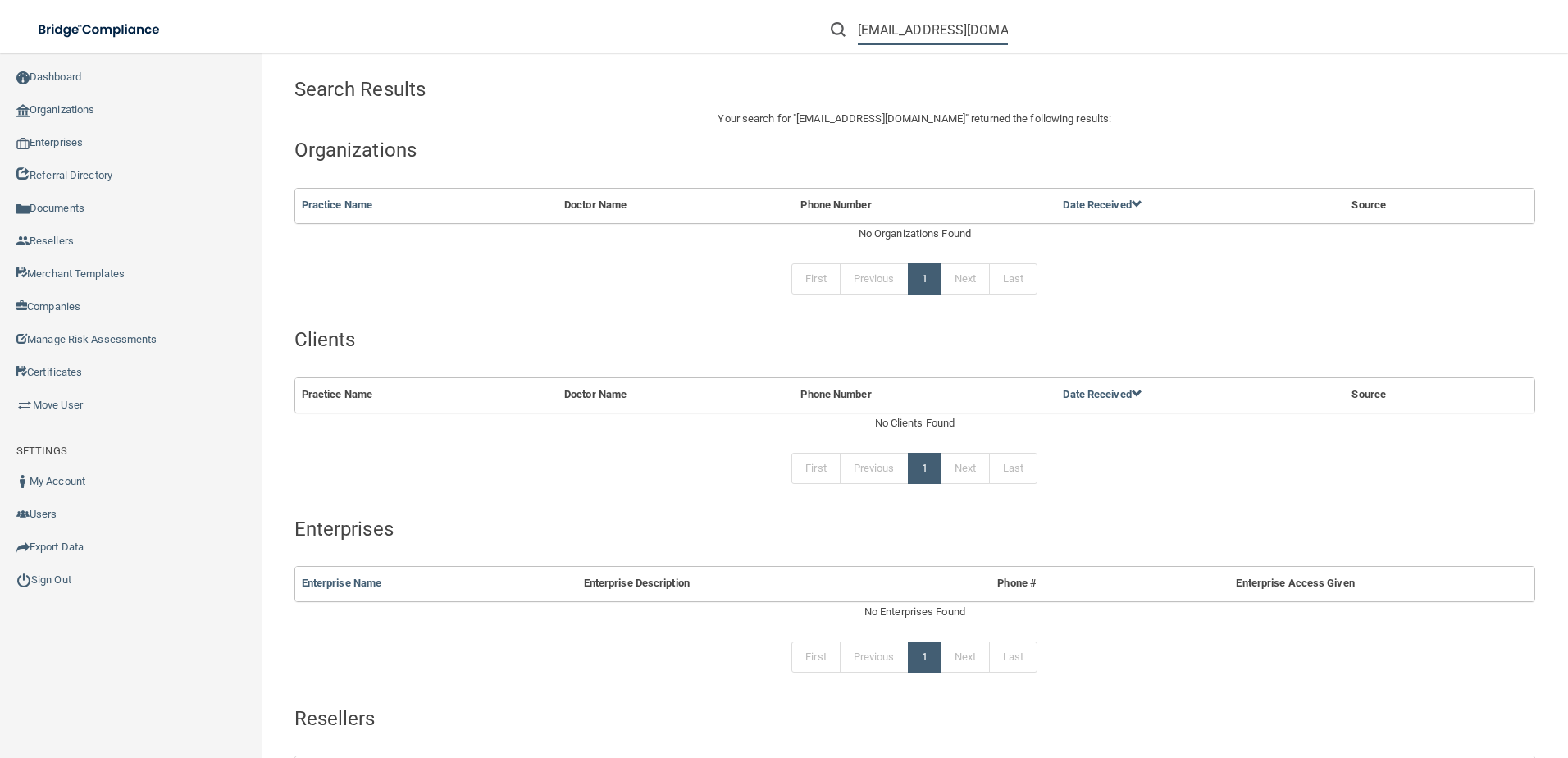
click at [870, 30] on input "[EMAIL_ADDRESS][DOMAIN_NAME]" at bounding box center [933, 30] width 150 height 31
drag, startPoint x: 871, startPoint y: 31, endPoint x: 799, endPoint y: 35, distance: 72.1
click at [799, 35] on div "[EMAIL_ADDRESS][DOMAIN_NAME] Manage My Enterprise Manage My Location" at bounding box center [1111, 29] width 914 height 59
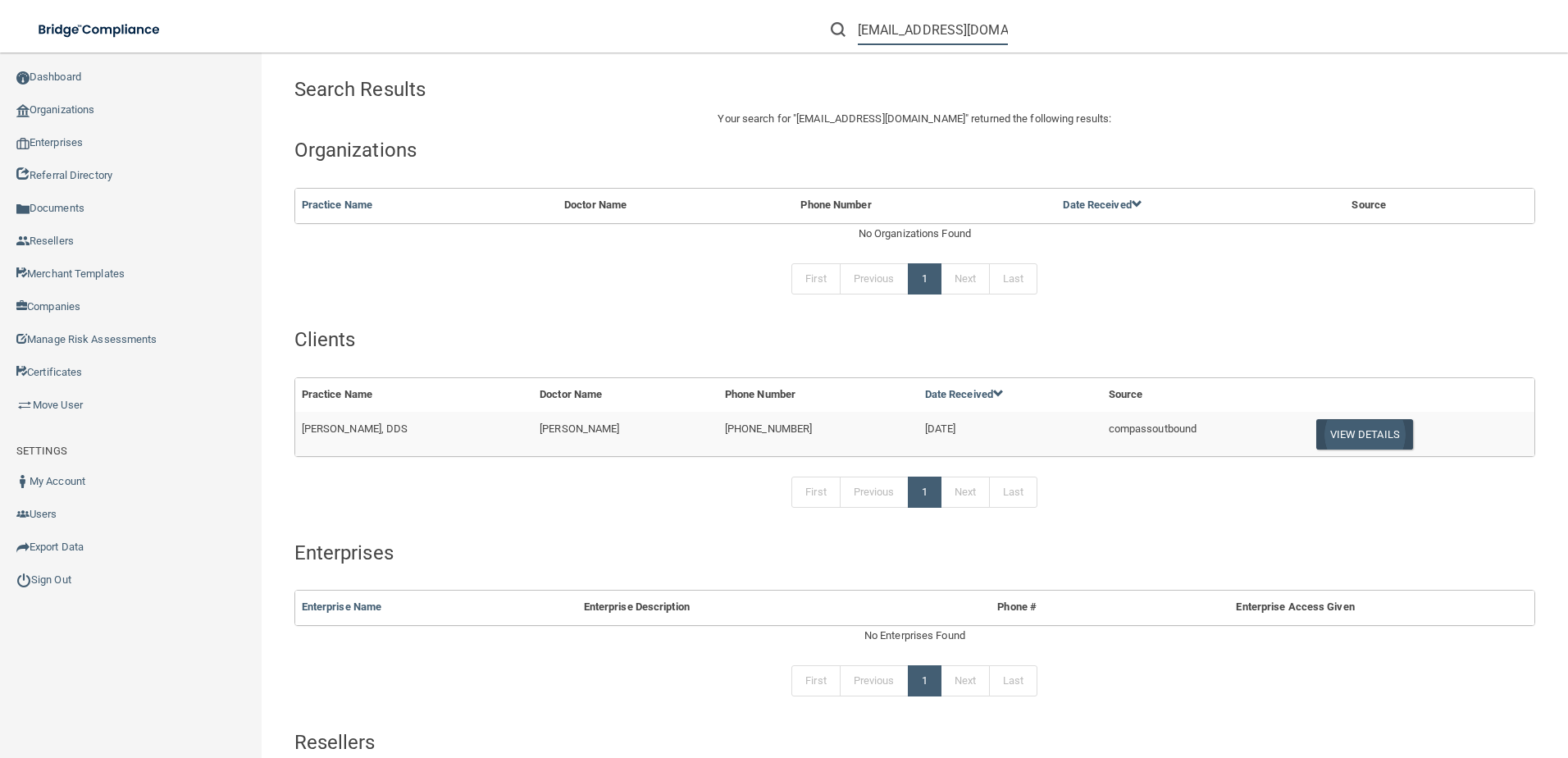
type input "[EMAIL_ADDRESS][DOMAIN_NAME]"
click at [1348, 435] on button "View Details" at bounding box center [1364, 434] width 97 height 31
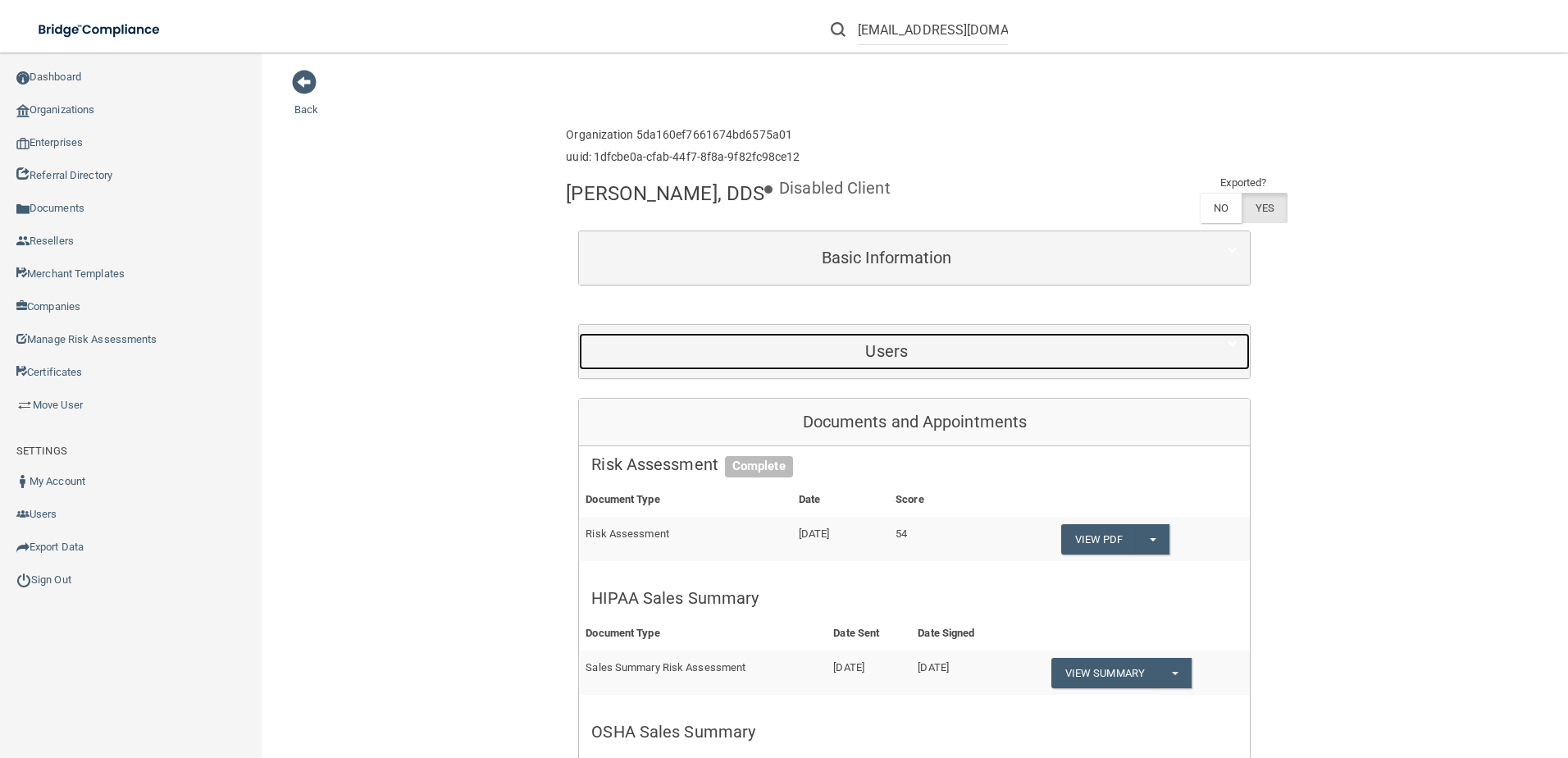
click at [972, 352] on h5 "Users" at bounding box center [886, 351] width 591 height 18
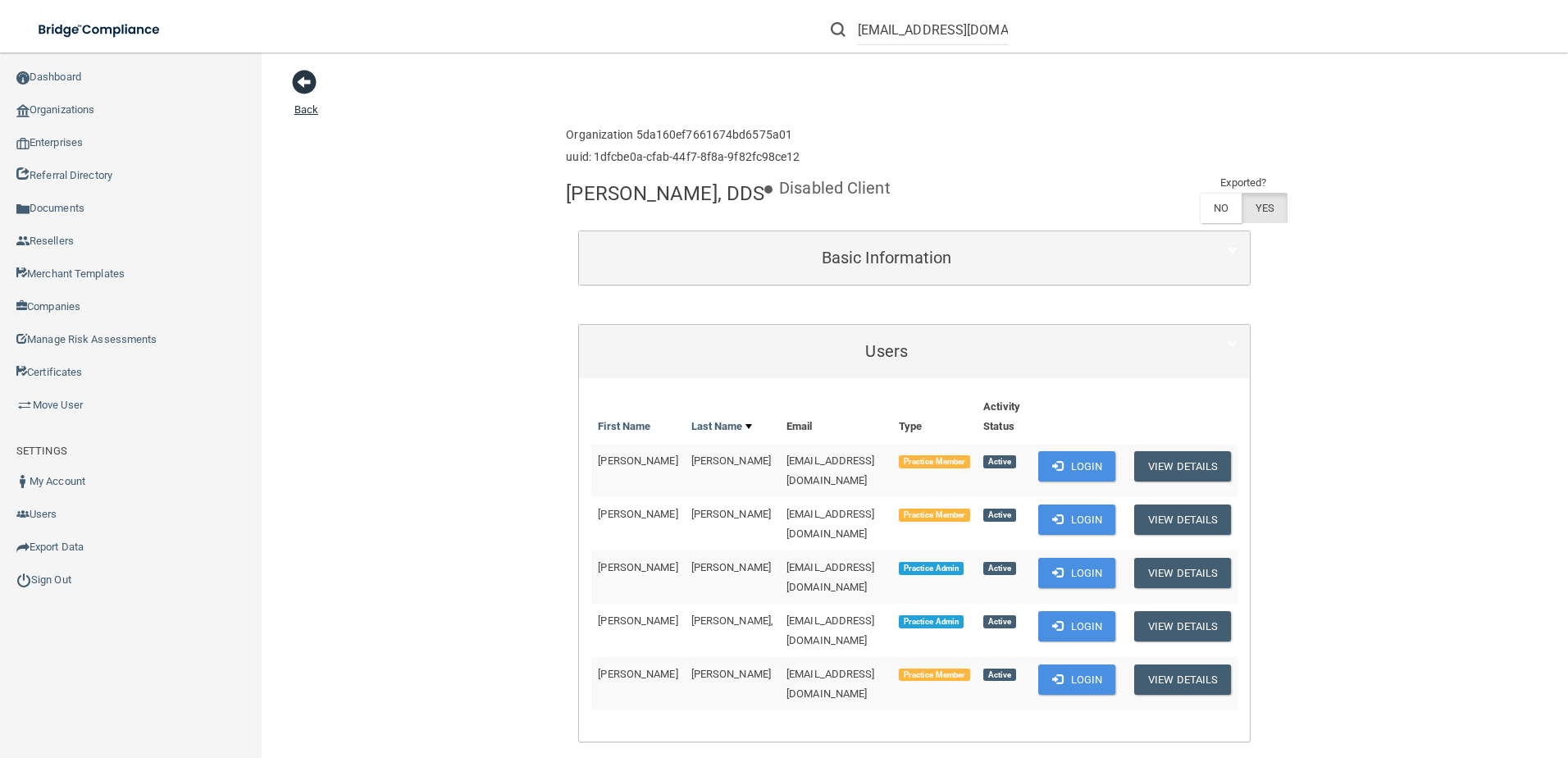
click at [312, 89] on span at bounding box center [304, 82] width 25 height 25
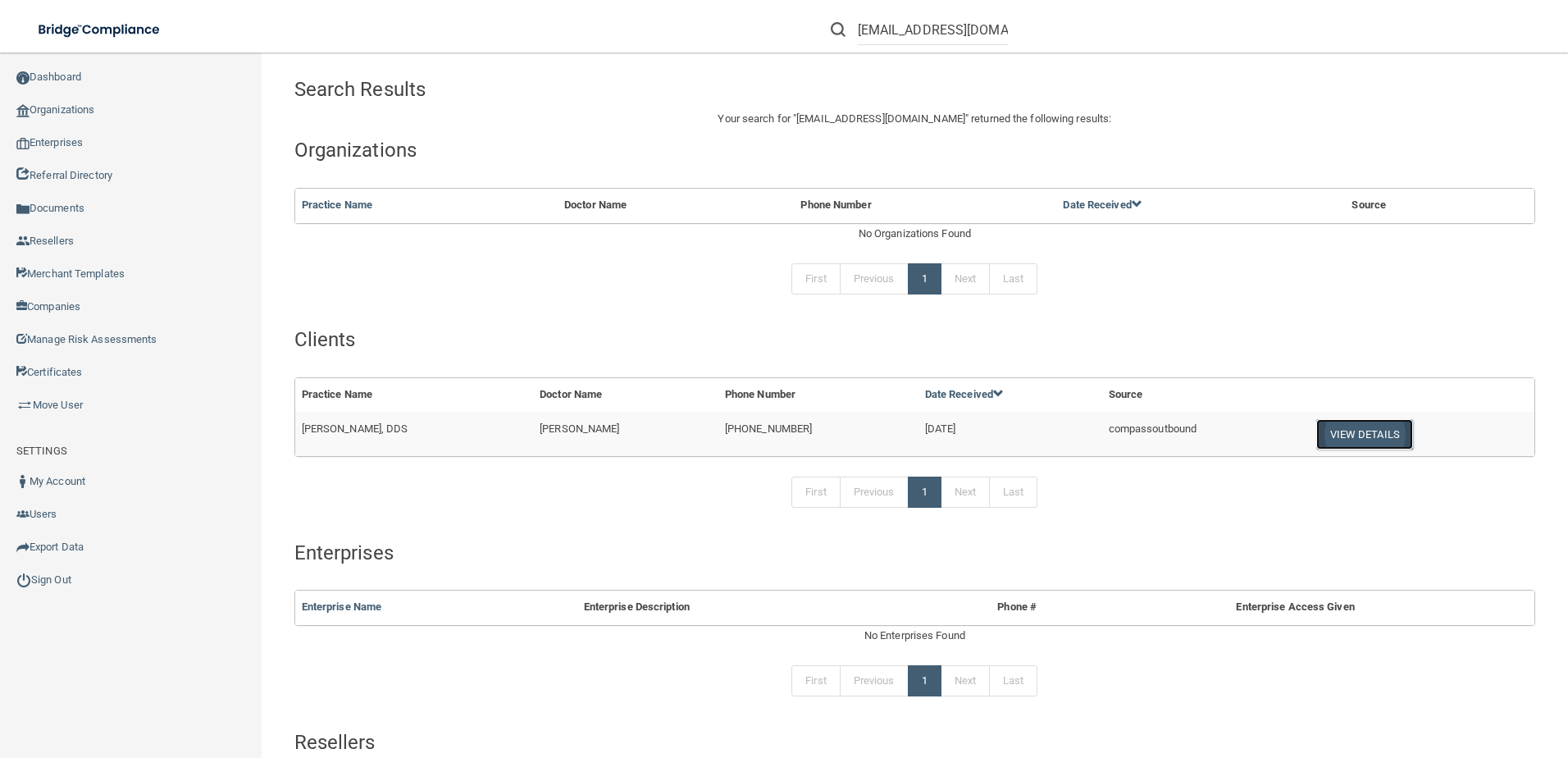
click at [1362, 436] on button "View Details" at bounding box center [1364, 434] width 97 height 31
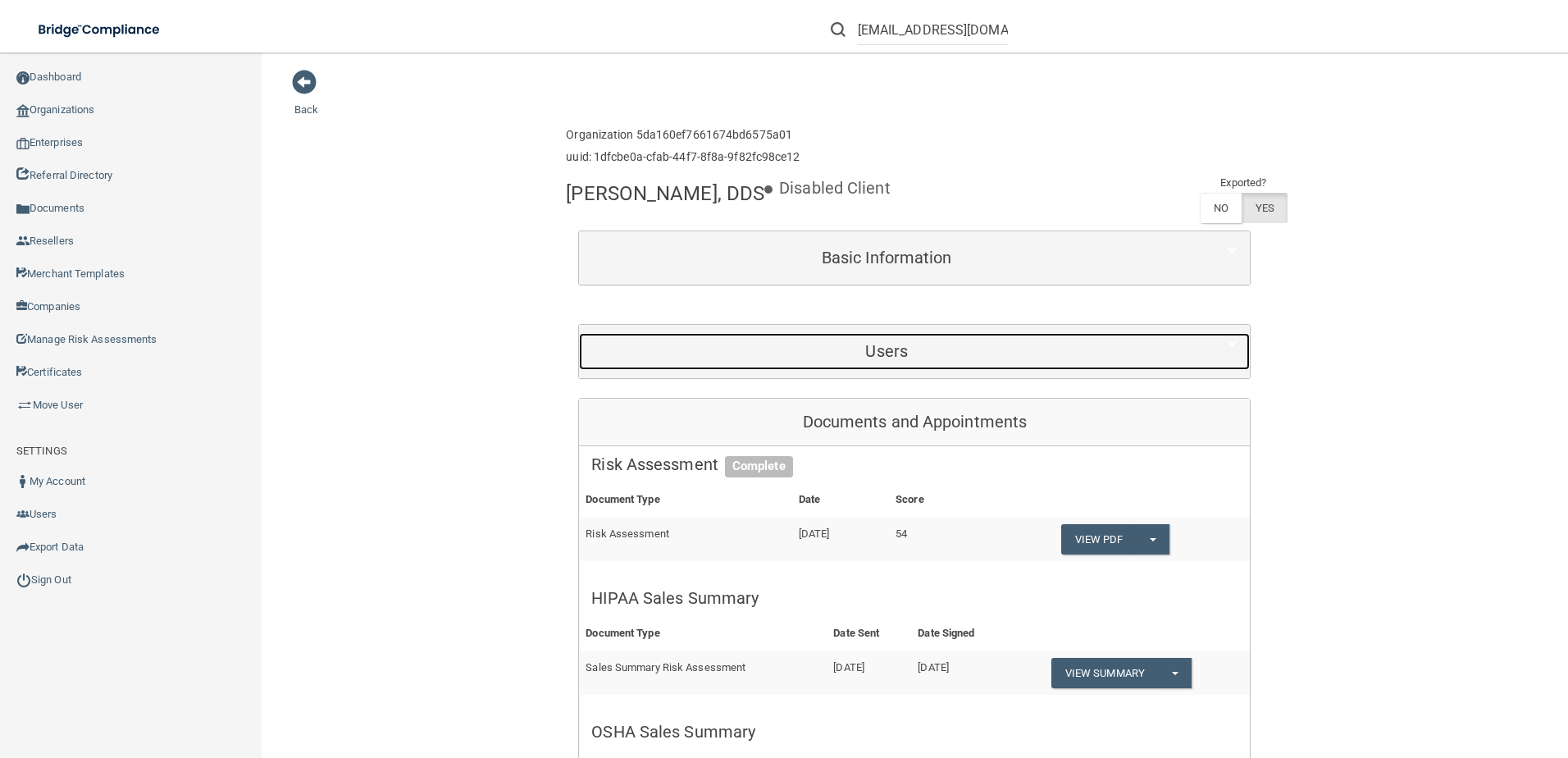
click at [896, 345] on h5 "Users" at bounding box center [886, 351] width 591 height 18
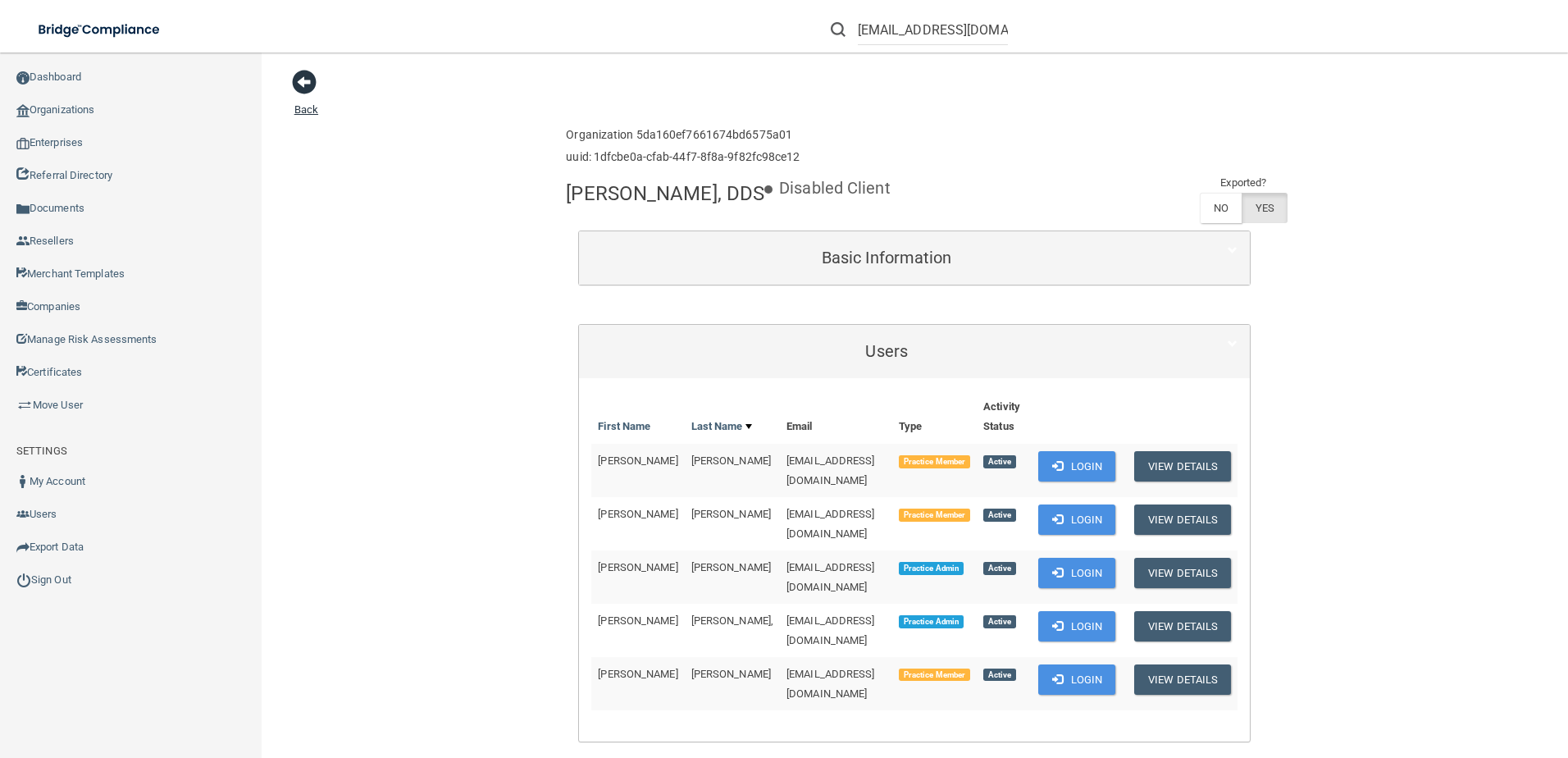
click at [296, 89] on span at bounding box center [304, 82] width 25 height 25
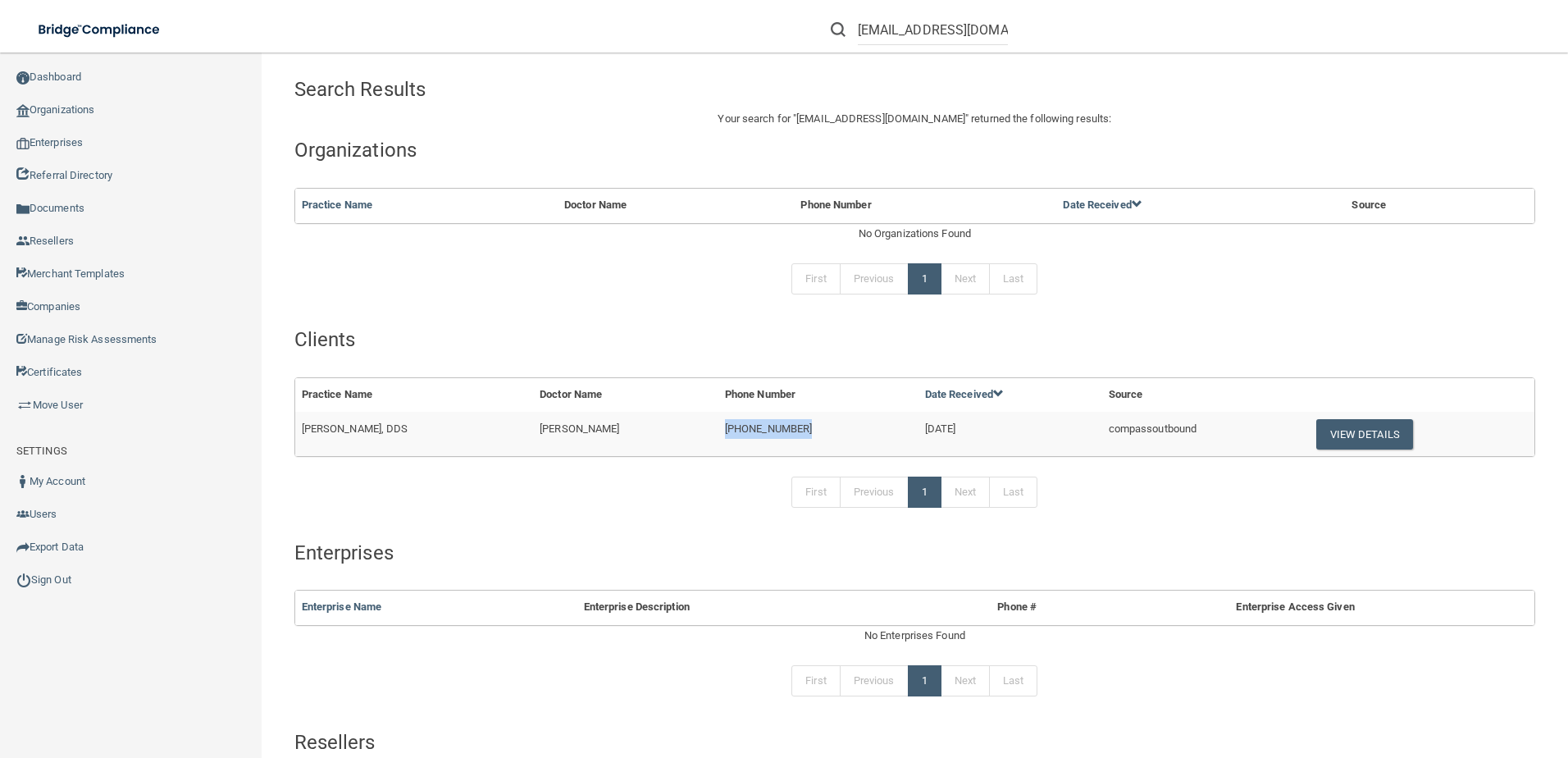
drag, startPoint x: 827, startPoint y: 431, endPoint x: 725, endPoint y: 446, distance: 103.1
click at [725, 446] on tr "[PERSON_NAME], DDS [PERSON_NAME] [PHONE_NUMBER] [DATE] compassoutbound View Det…" at bounding box center [914, 433] width 1239 height 44
copy tr "[PHONE_NUMBER]"
click at [856, 28] on div "[EMAIL_ADDRESS][DOMAIN_NAME]" at bounding box center [919, 30] width 177 height 31
drag, startPoint x: 856, startPoint y: 28, endPoint x: 1010, endPoint y: 26, distance: 154.0
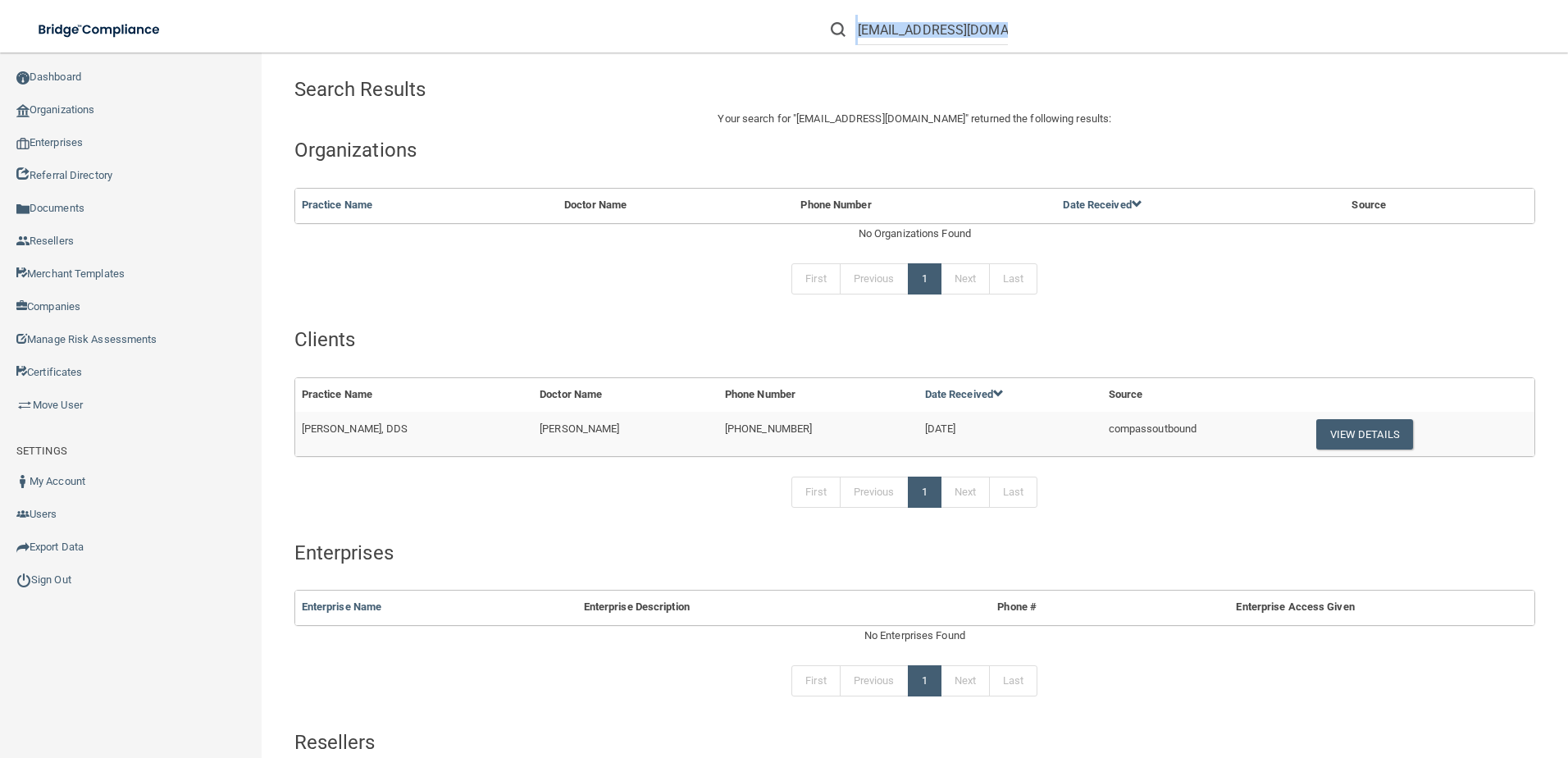
click at [1010, 26] on form "[EMAIL_ADDRESS][DOMAIN_NAME]" at bounding box center [919, 30] width 202 height 31
drag, startPoint x: 942, startPoint y: 60, endPoint x: 914, endPoint y: 47, distance: 30.9
click at [942, 59] on main "Search Results Your search for " [EMAIL_ADDRESS][DOMAIN_NAME] " returned the fo…" at bounding box center [914, 404] width 1306 height 705
drag, startPoint x: 857, startPoint y: 27, endPoint x: 1232, endPoint y: 21, distance: 375.0
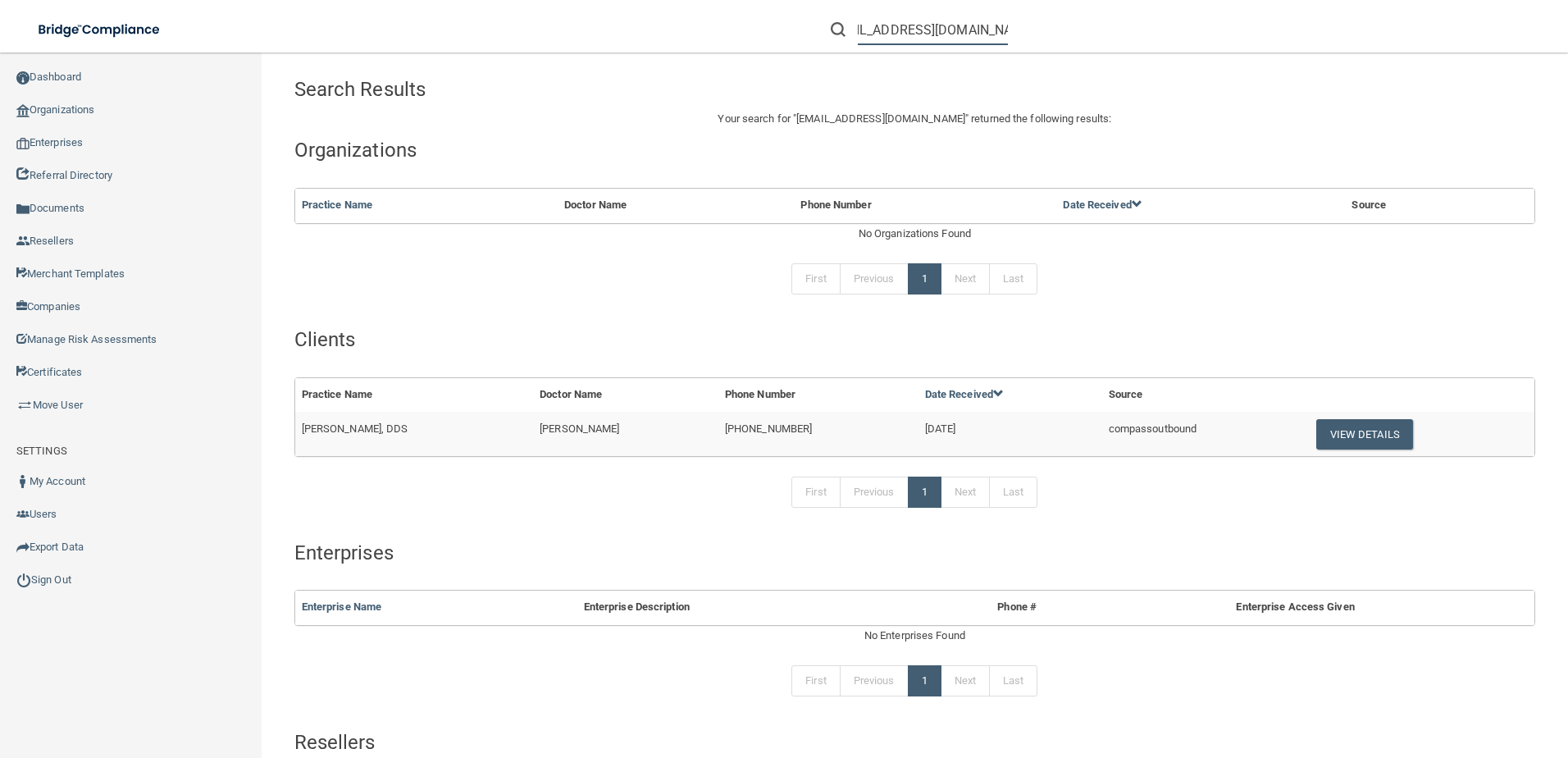
click at [1232, 21] on div "[EMAIL_ADDRESS][DOMAIN_NAME]" at bounding box center [1111, 29] width 610 height 59
type input "\"
paste input "[PHONE_NUMBER]"
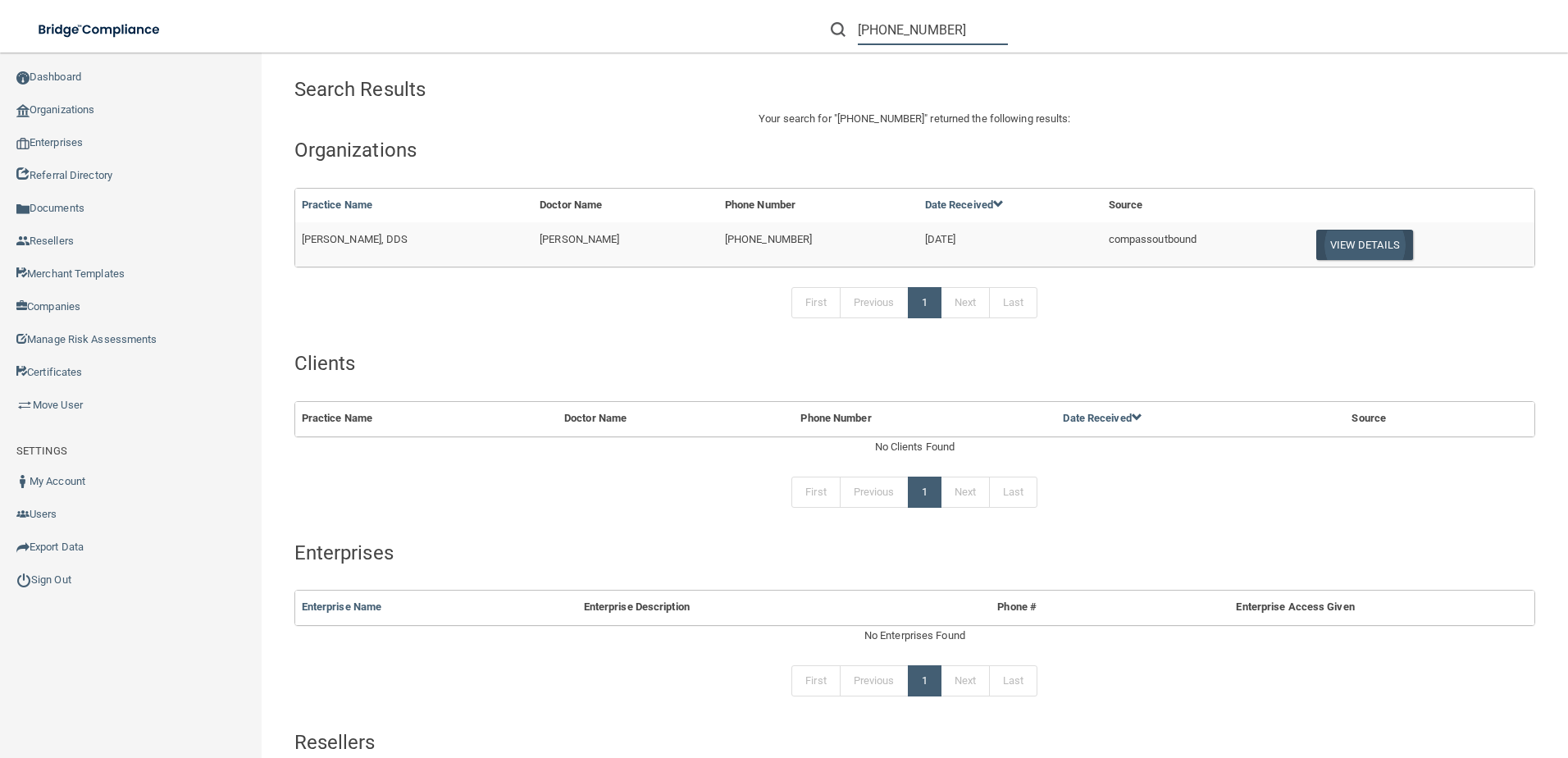
type input "[PHONE_NUMBER]"
click at [1351, 250] on button "View Details" at bounding box center [1364, 244] width 97 height 31
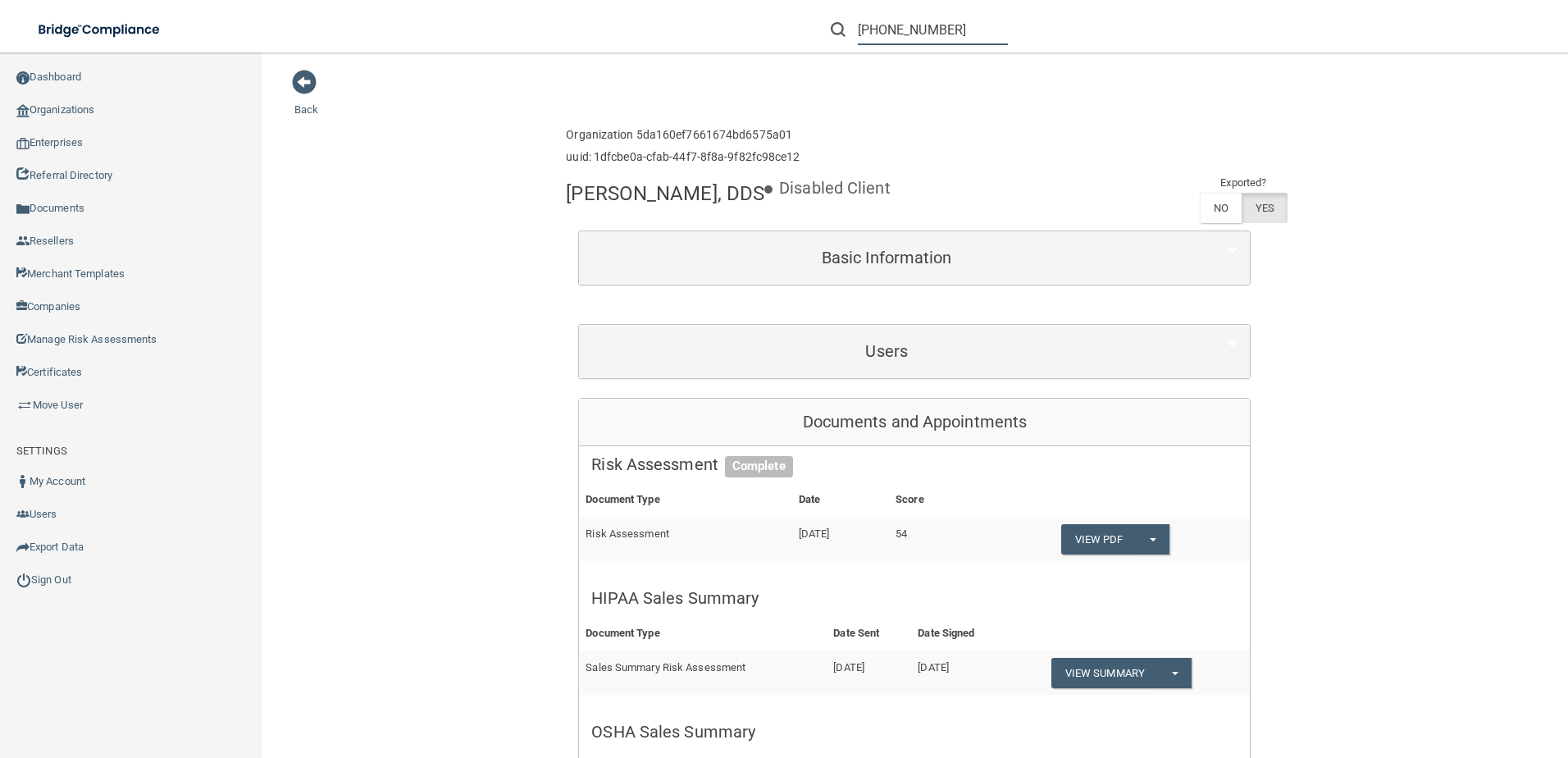
click at [984, 34] on input "[PHONE_NUMBER]" at bounding box center [933, 30] width 150 height 31
drag, startPoint x: 980, startPoint y: 26, endPoint x: 831, endPoint y: 26, distance: 149.0
click at [831, 26] on div "[PHONE_NUMBER]" at bounding box center [919, 30] width 177 height 31
paste input "8563892823"
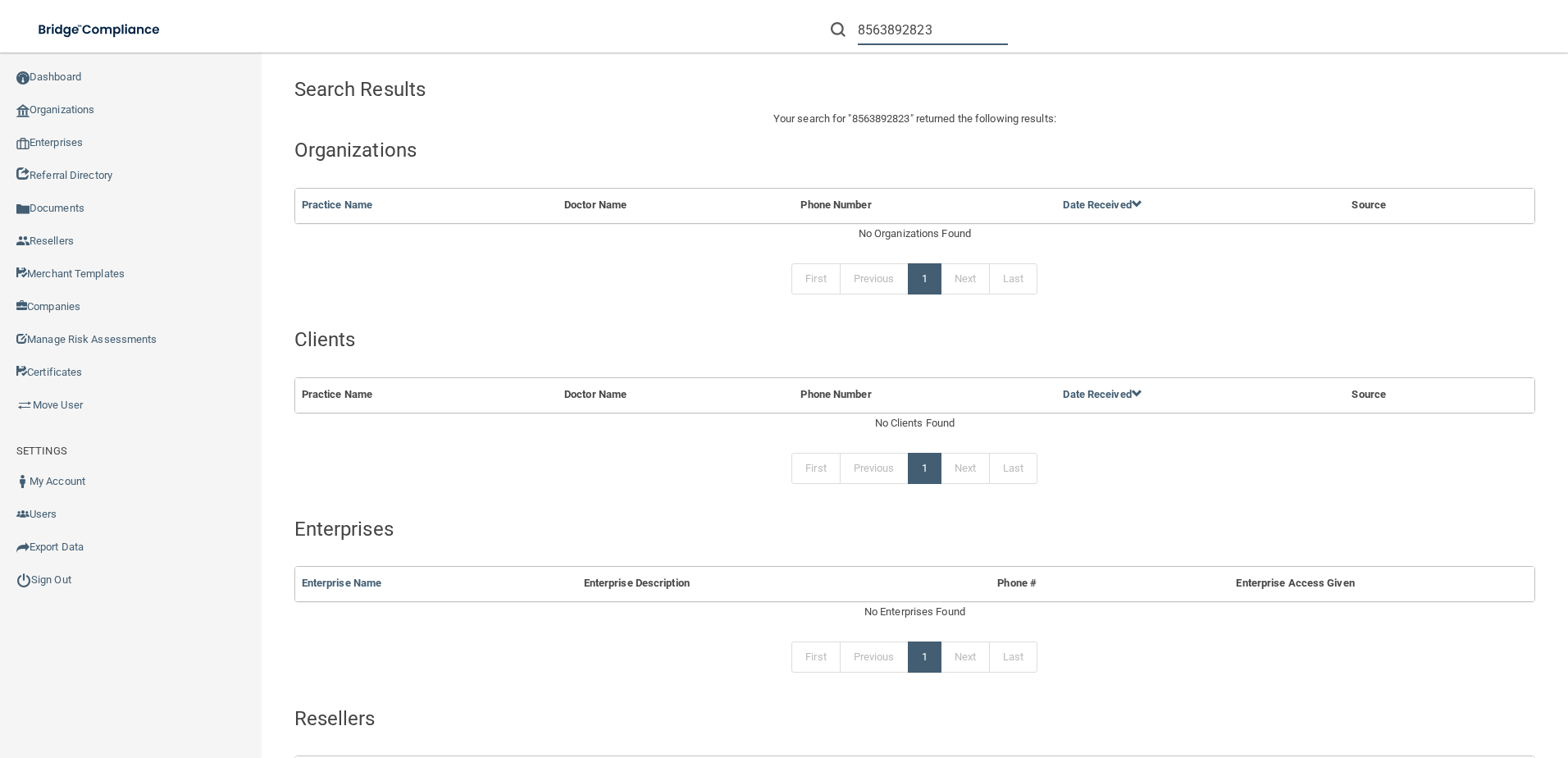
type input "8563892823"
